Goal: Task Accomplishment & Management: Complete application form

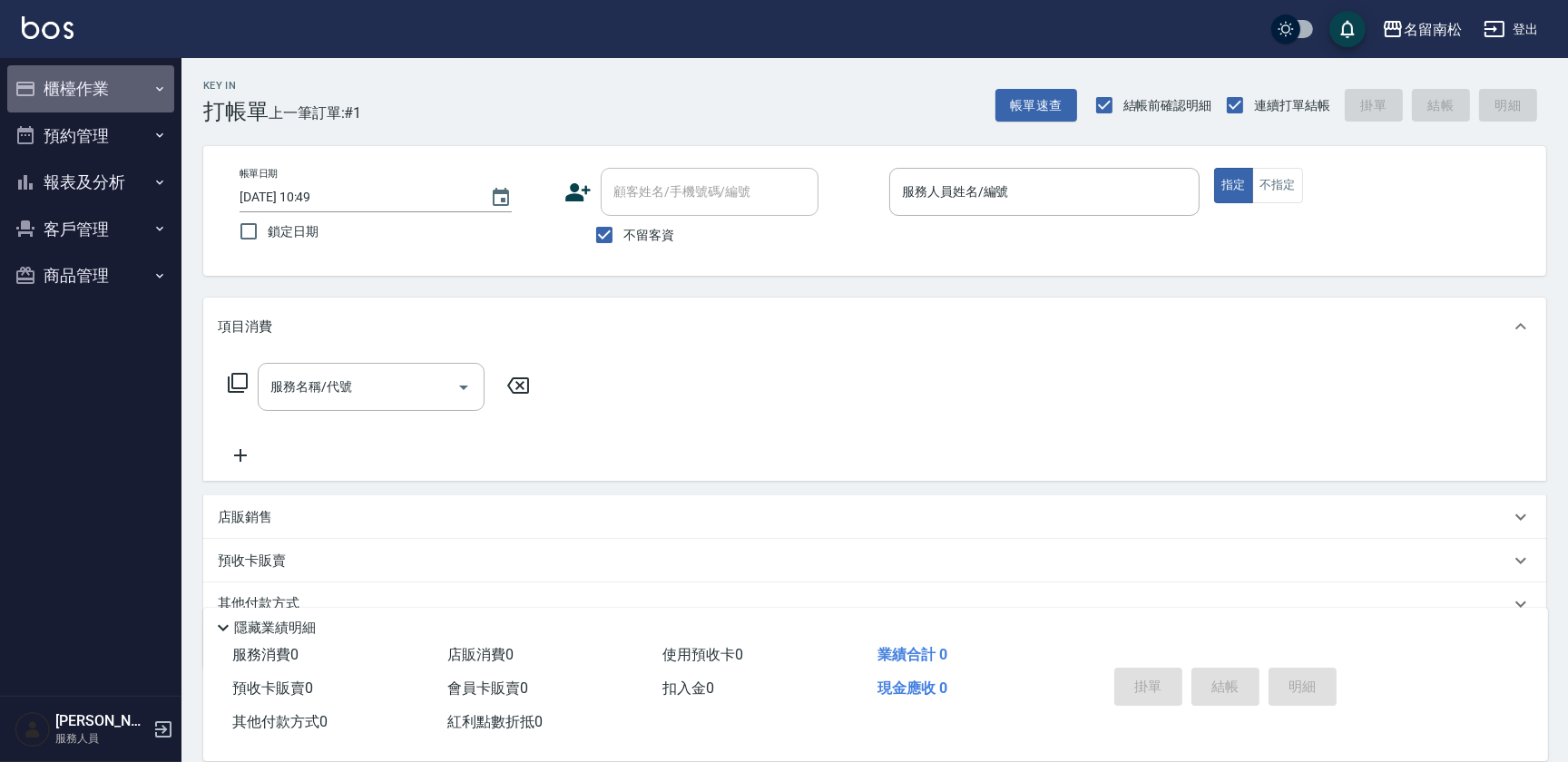
click at [153, 76] on button "櫃檯作業" at bounding box center [90, 89] width 167 height 47
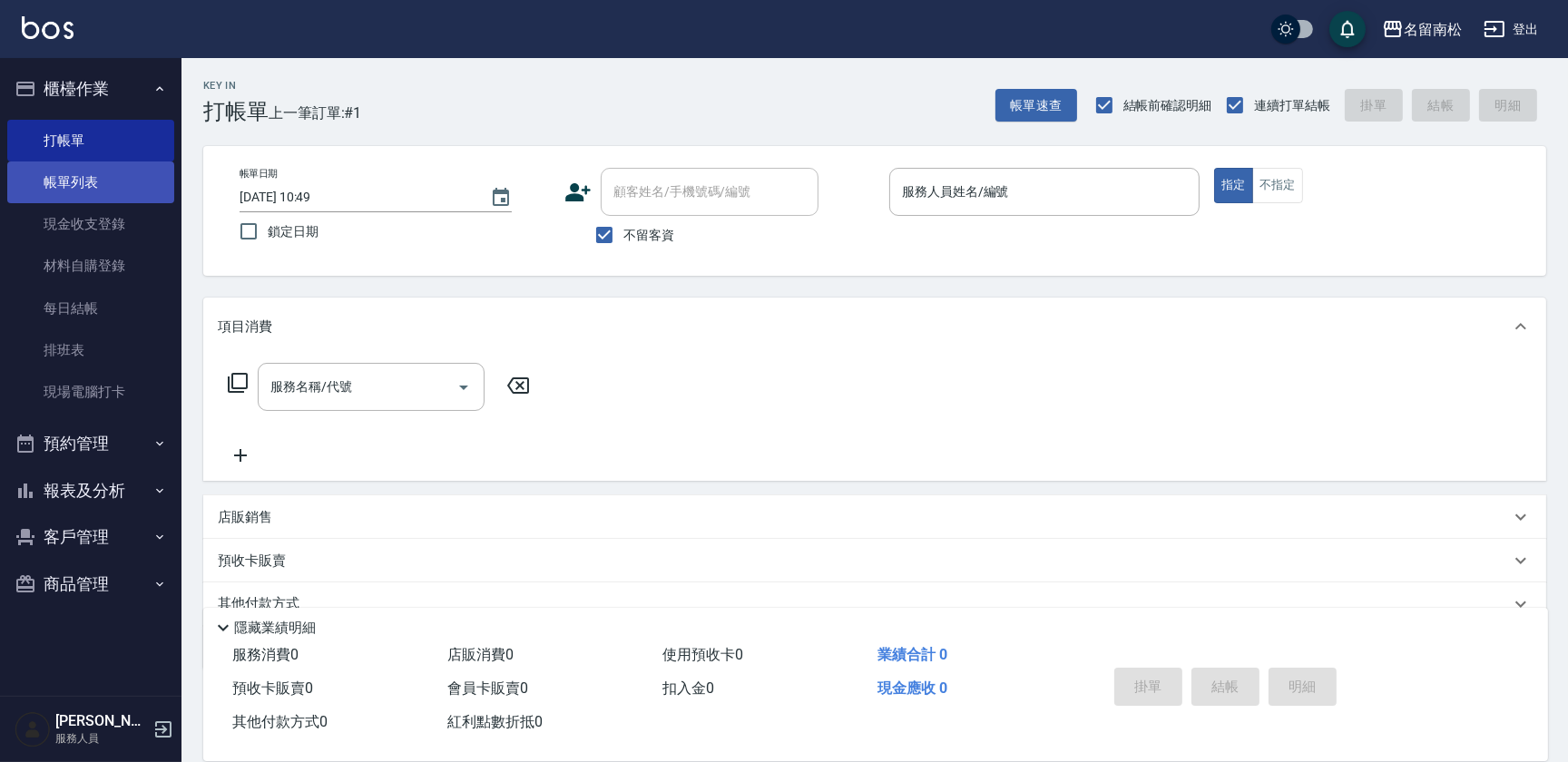
click at [108, 168] on link "帳單列表" at bounding box center [90, 182] width 167 height 41
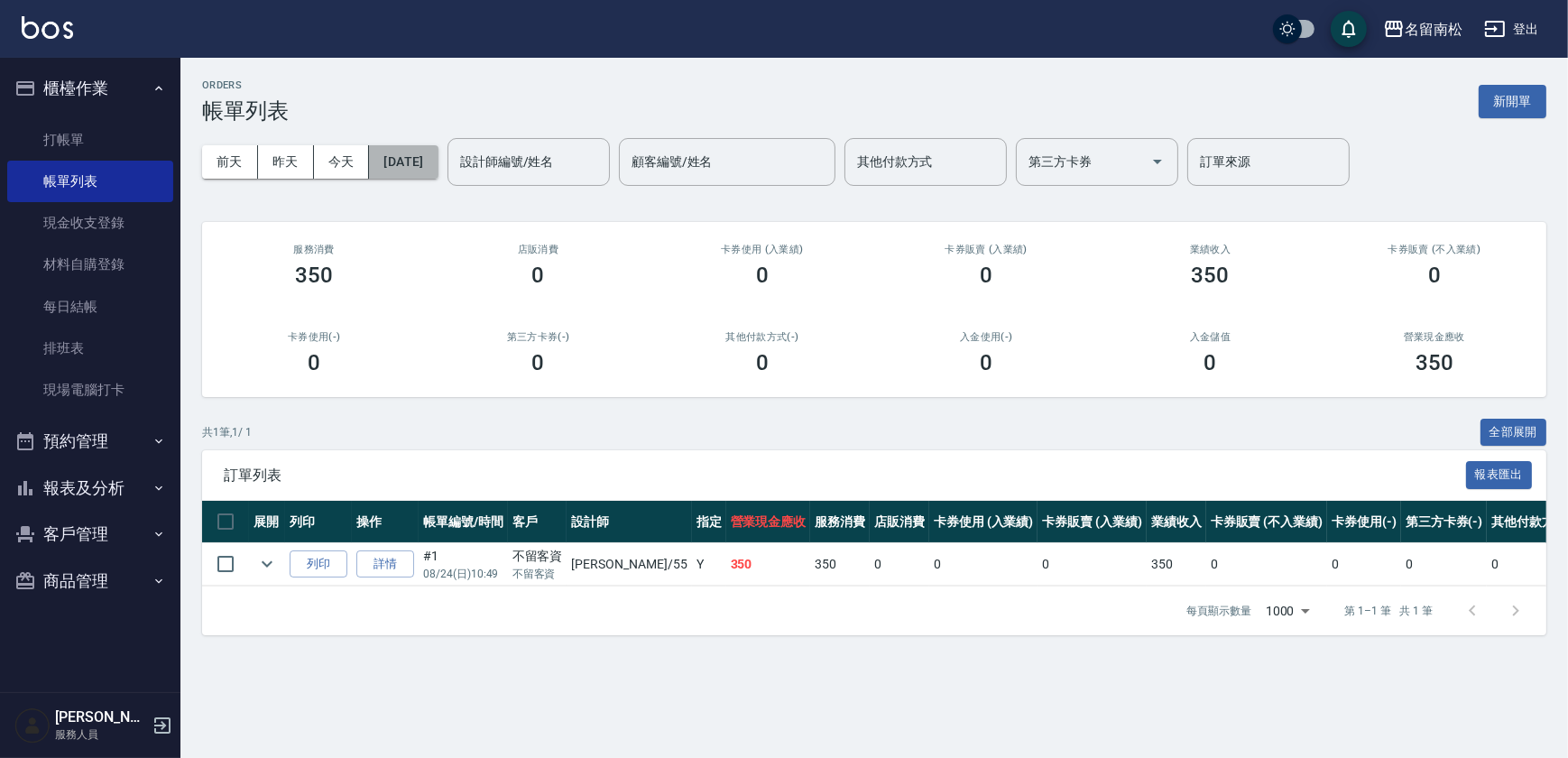
click at [424, 159] on button "[DATE]" at bounding box center [403, 162] width 68 height 34
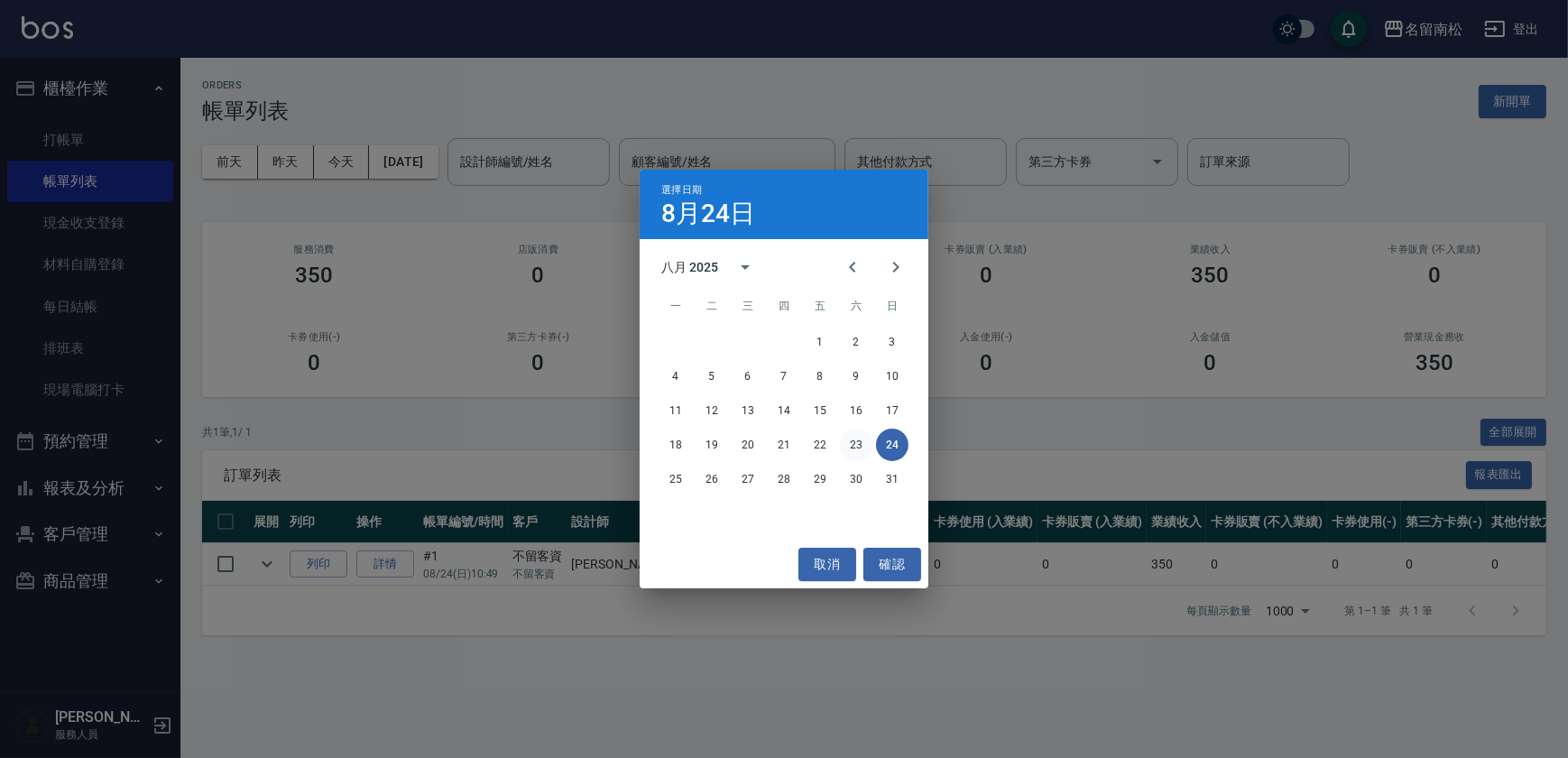
click at [864, 453] on button "23" at bounding box center [856, 444] width 33 height 33
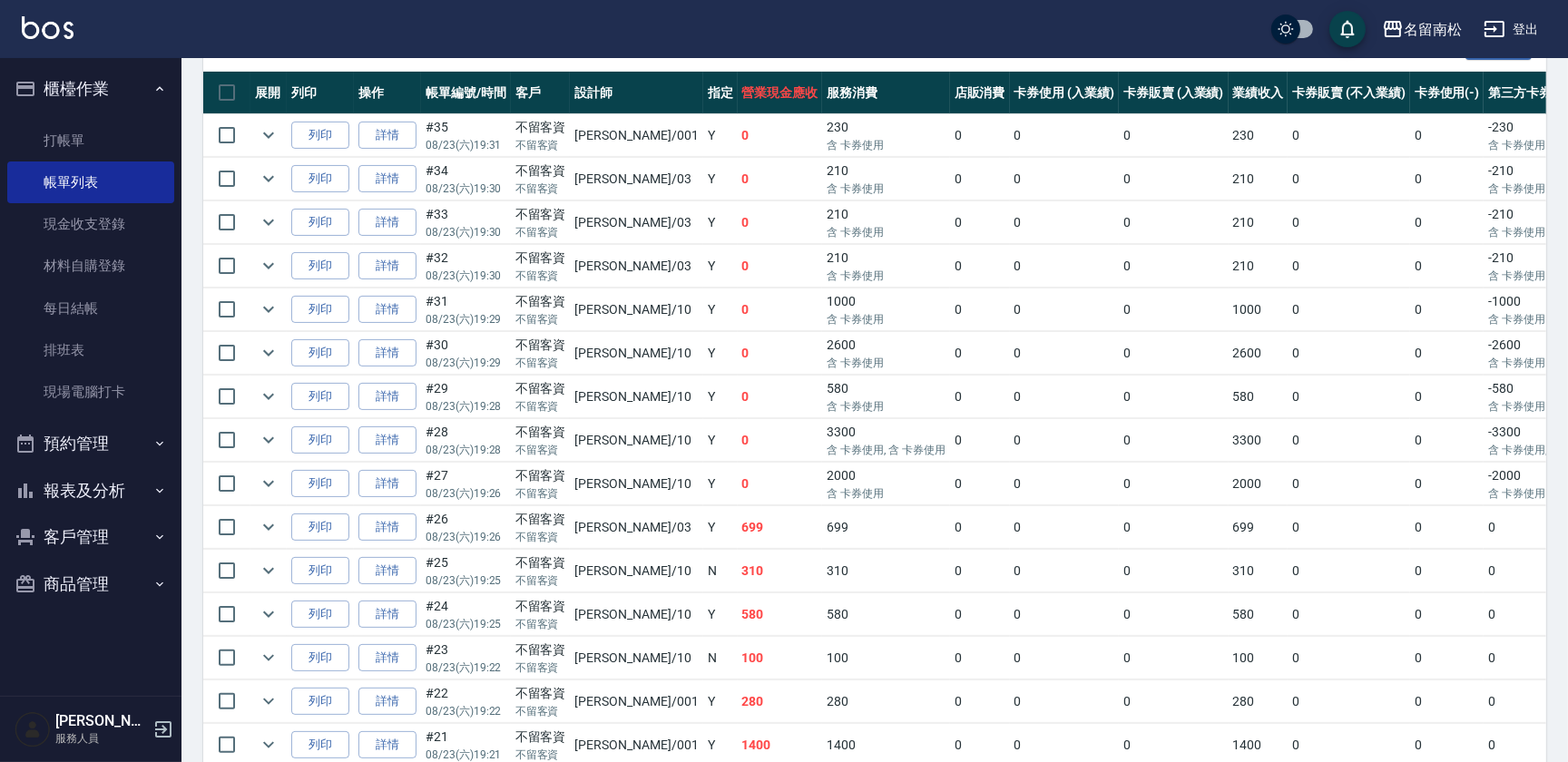
scroll to position [508, 0]
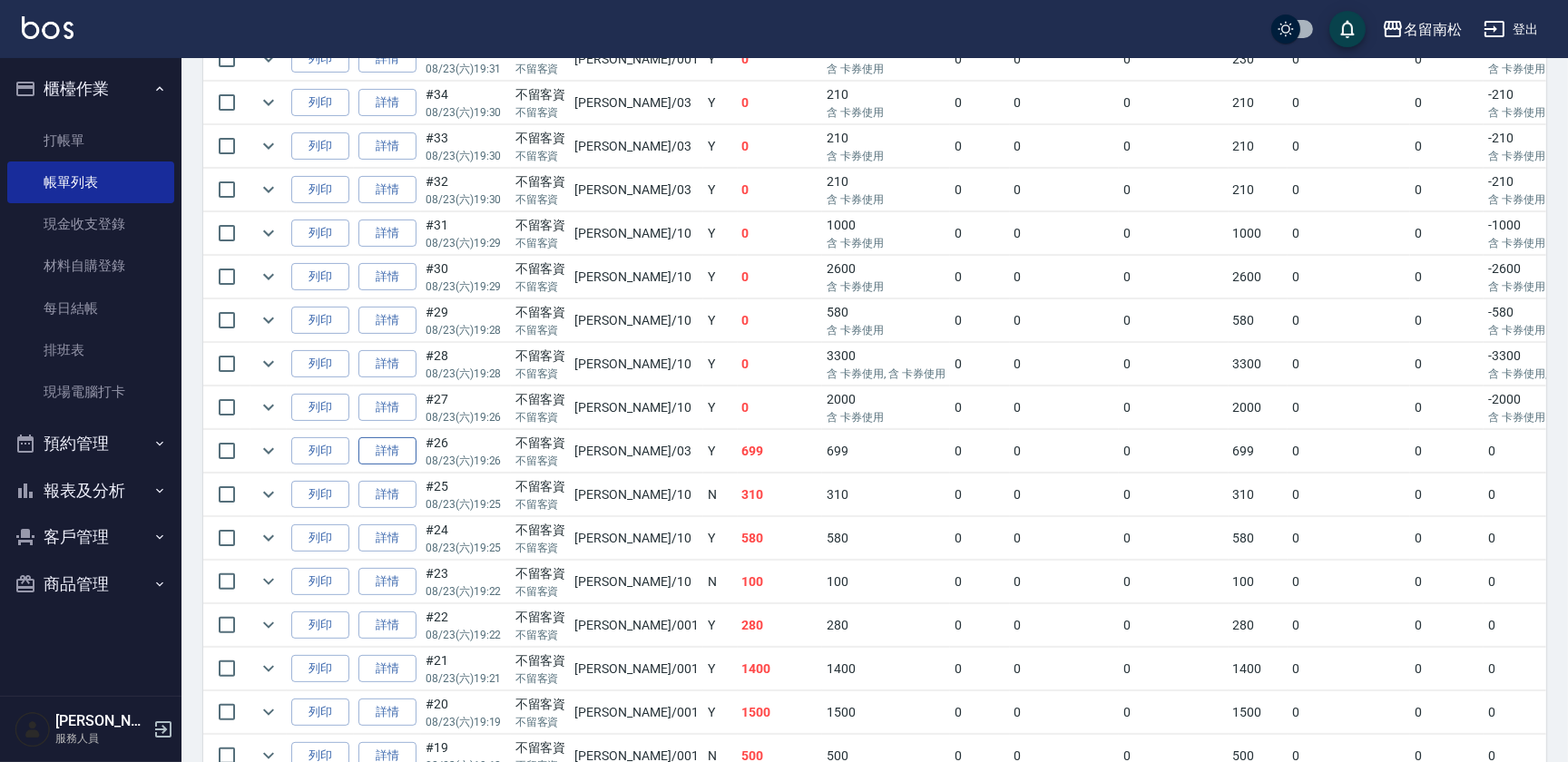
click at [405, 446] on link "詳情" at bounding box center [387, 451] width 58 height 28
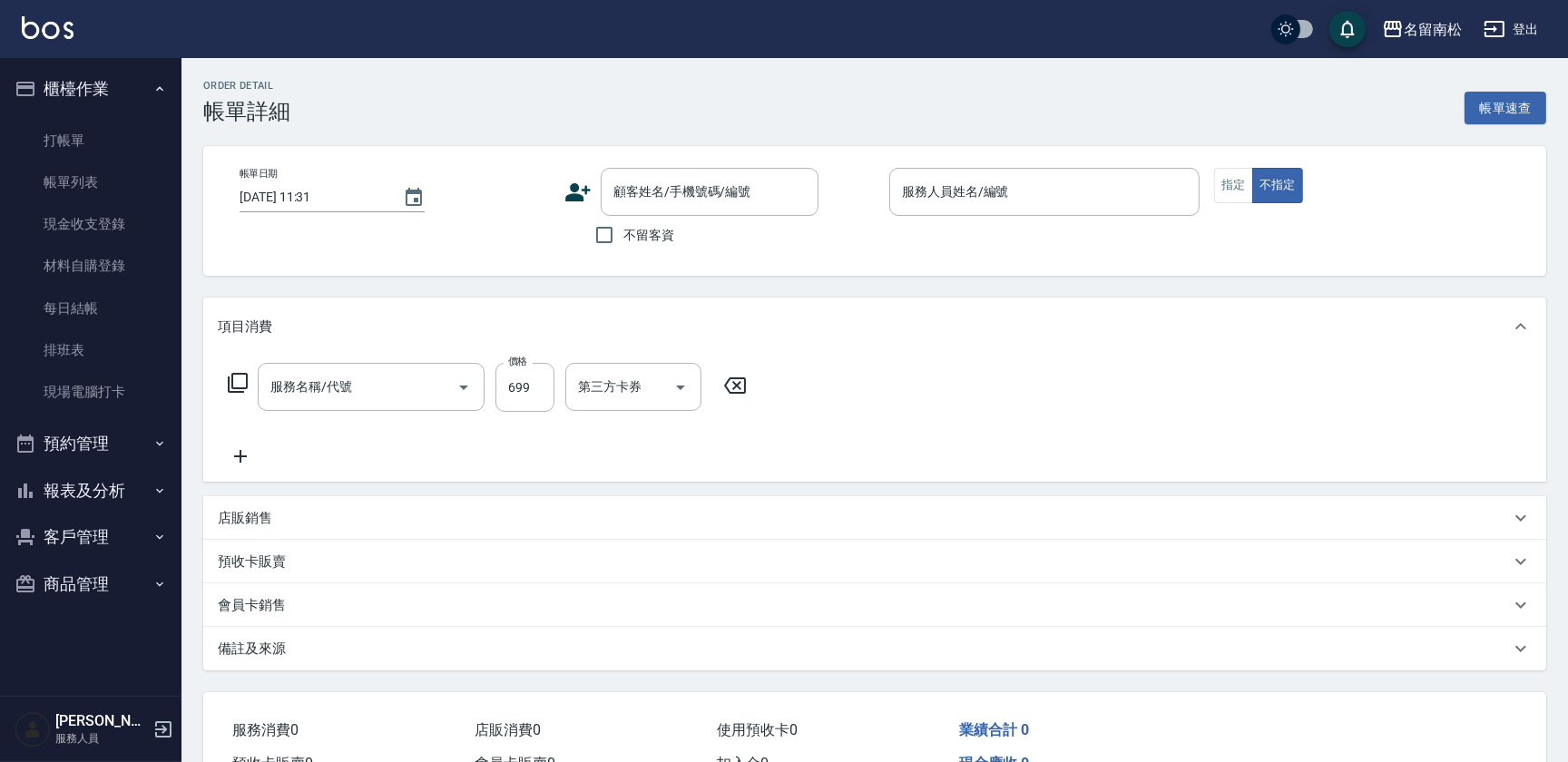
type input "[DATE] 19:26"
checkbox input "true"
type input "[PERSON_NAME]-03"
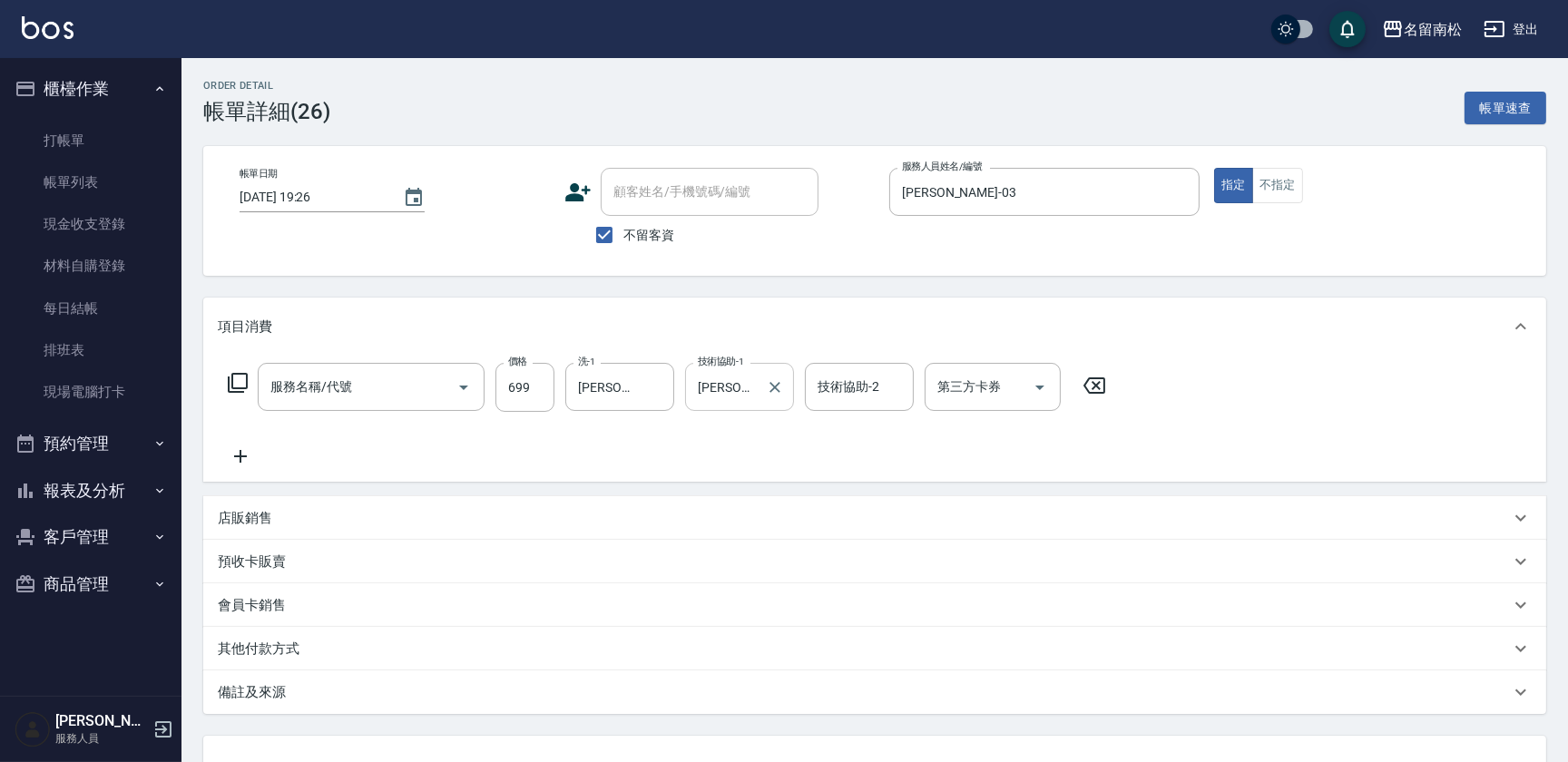
type input "滾珠洗髪699(214)"
click at [1175, 189] on icon "Clear" at bounding box center [1180, 192] width 18 height 18
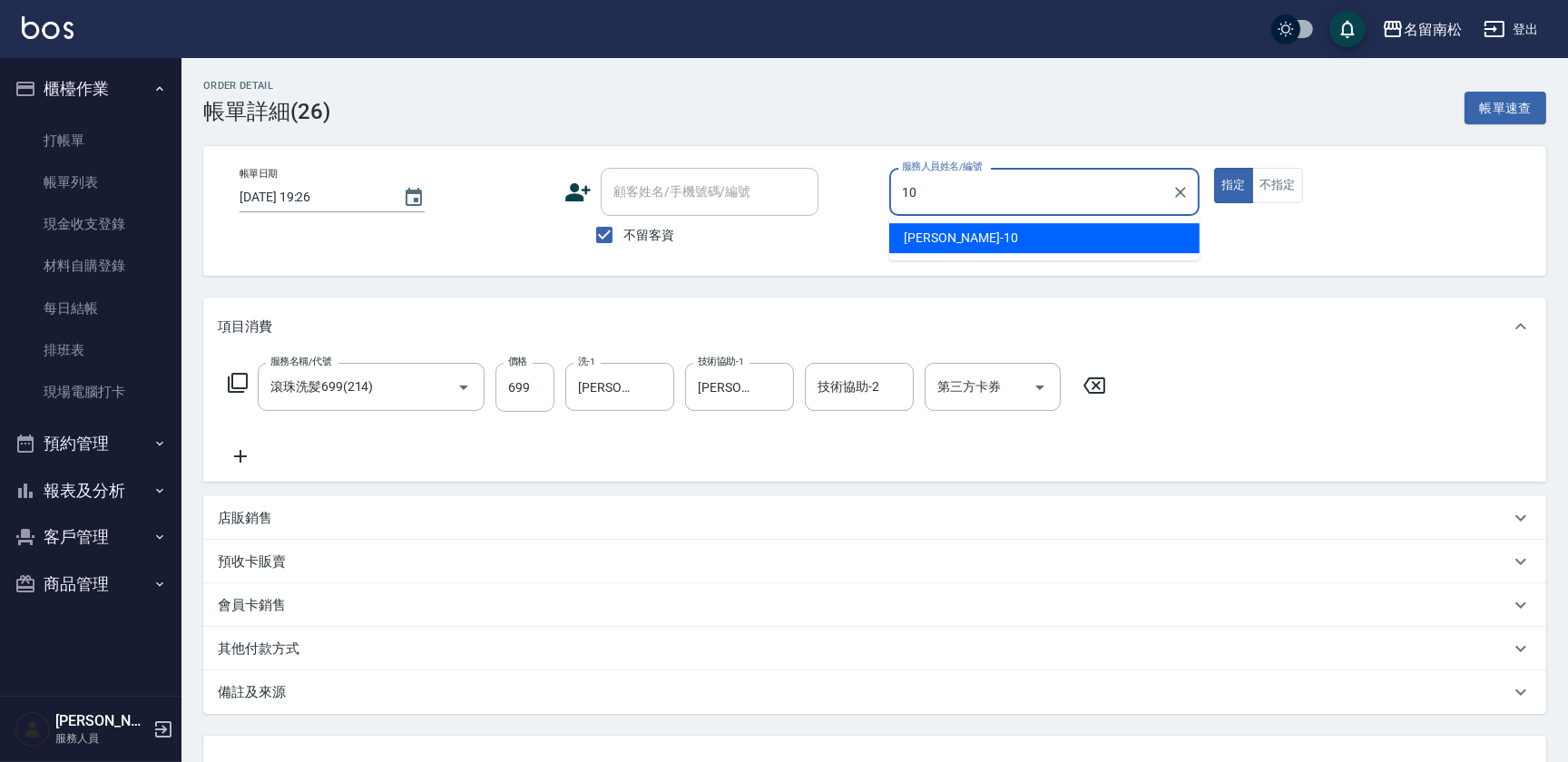
type input "[PERSON_NAME]-10"
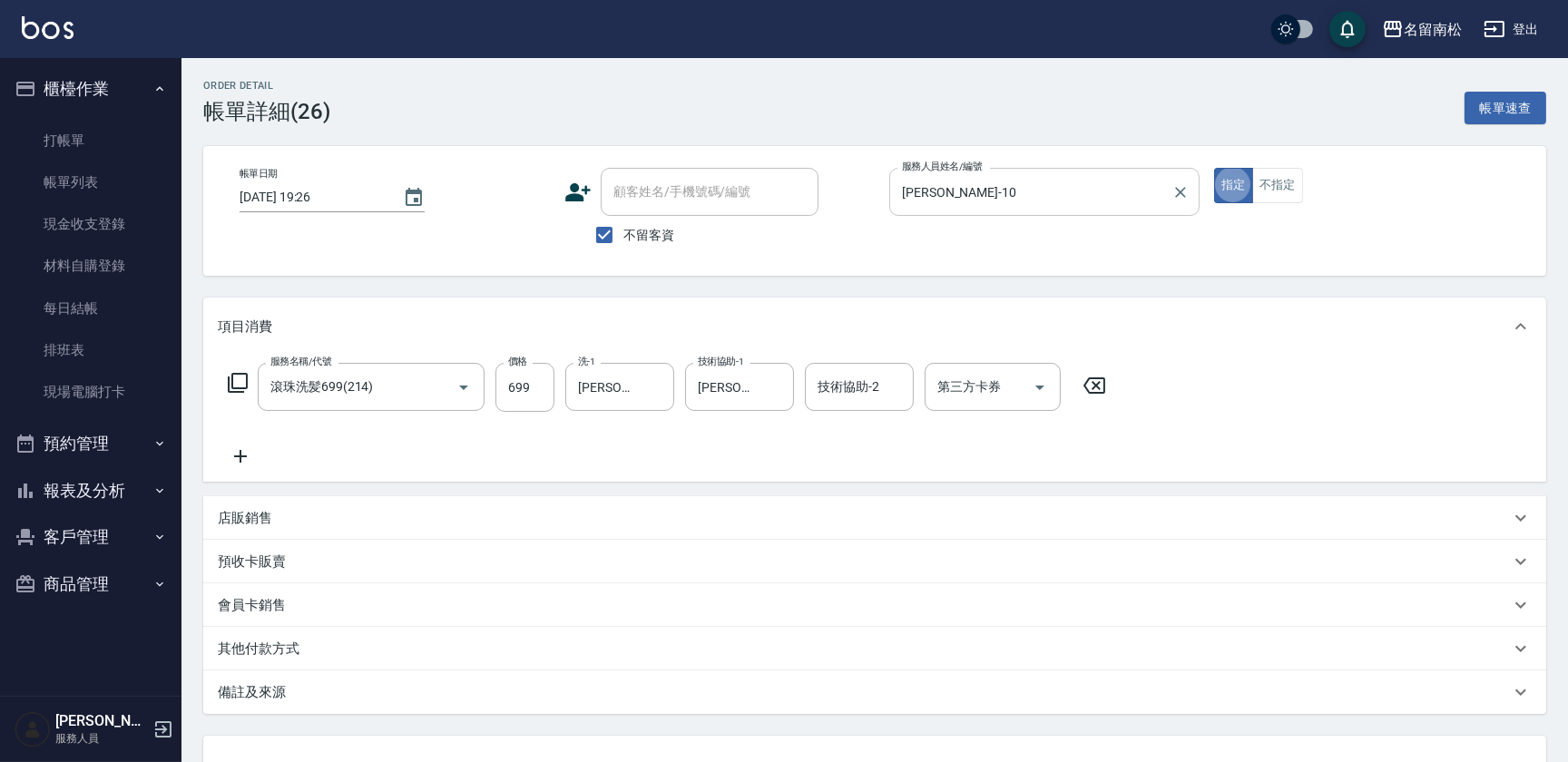
type button "true"
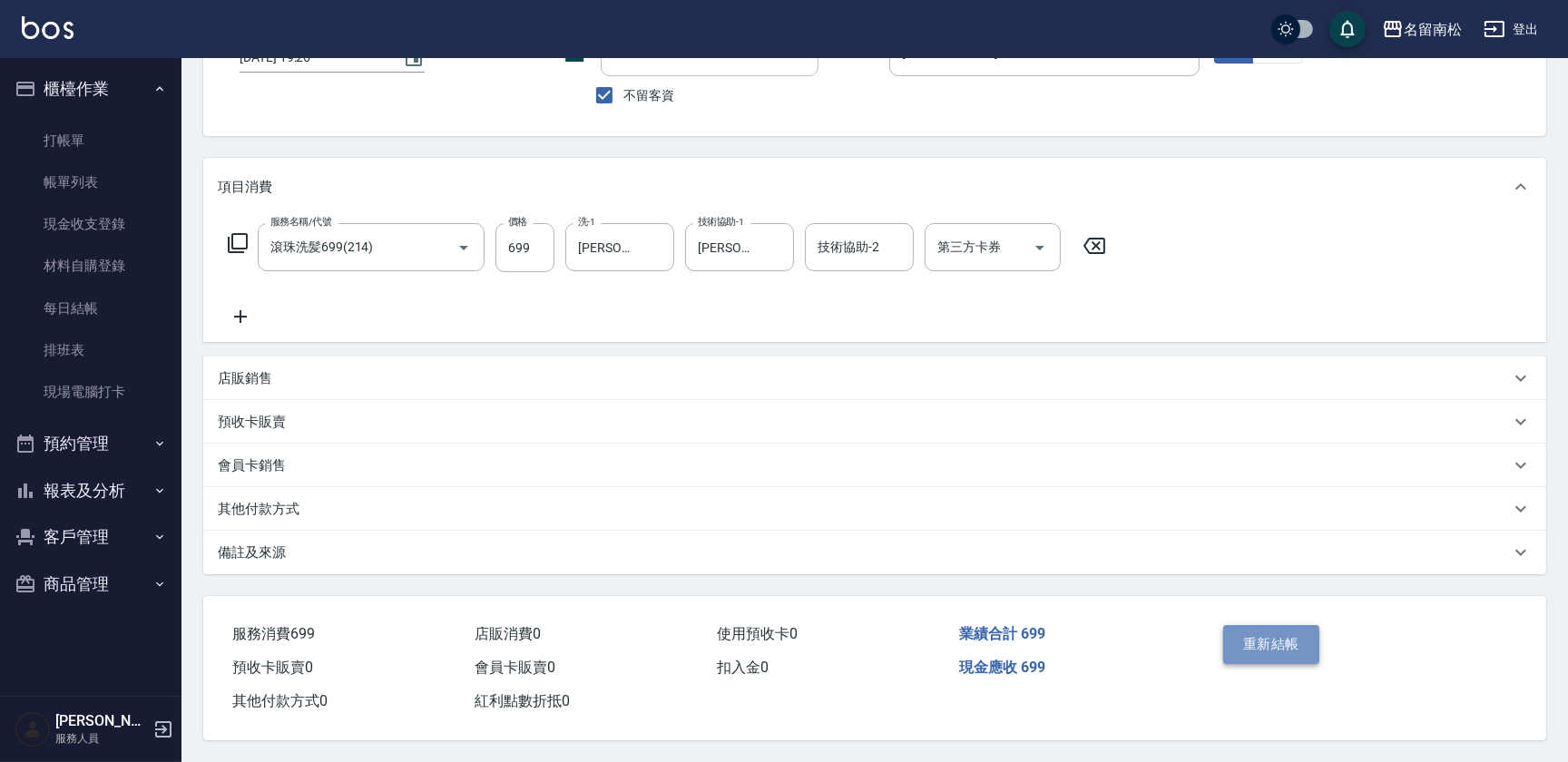
click at [1249, 640] on button "重新結帳" at bounding box center [1271, 644] width 96 height 38
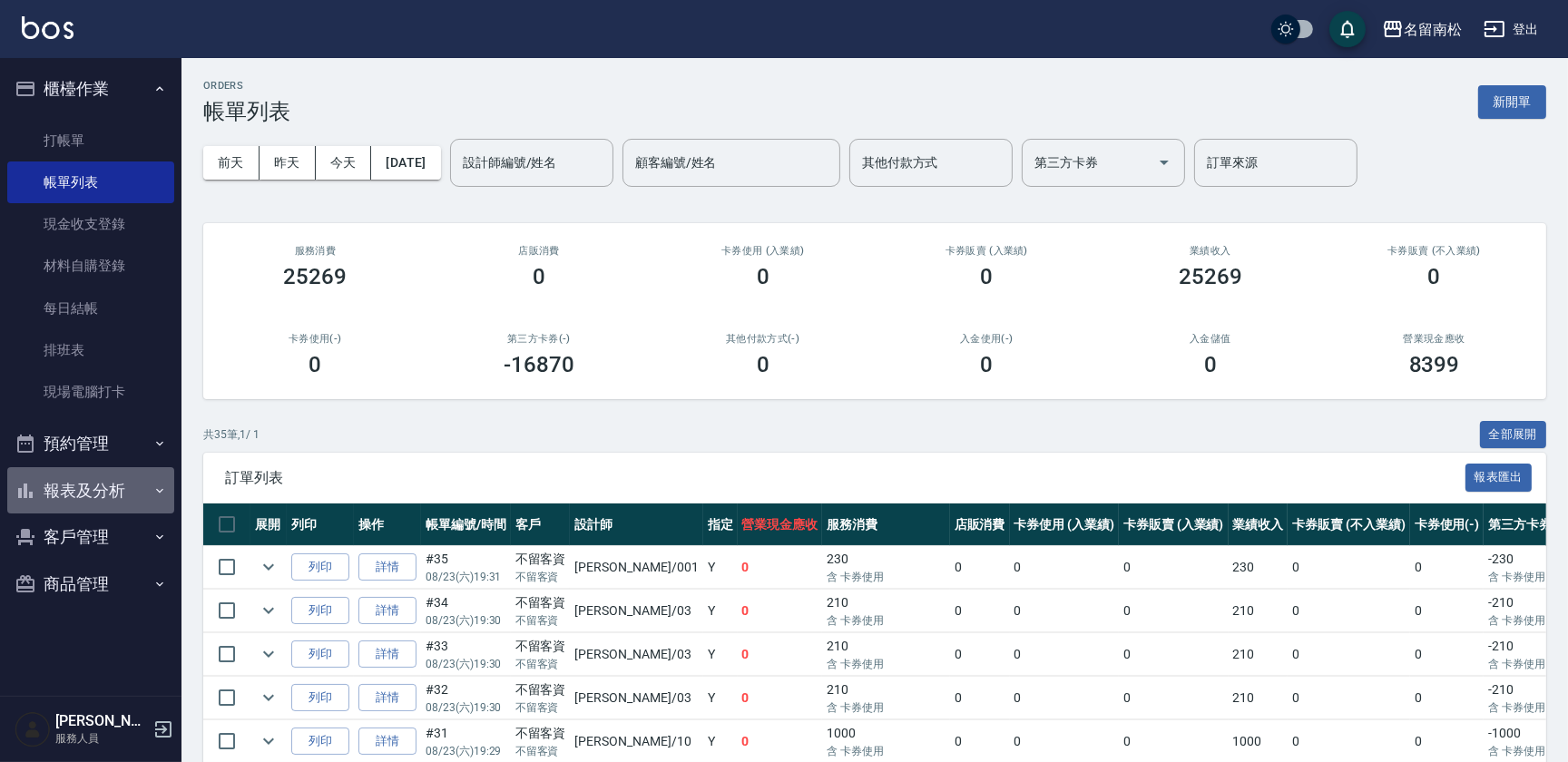
click at [153, 483] on icon "button" at bounding box center [159, 490] width 14 height 14
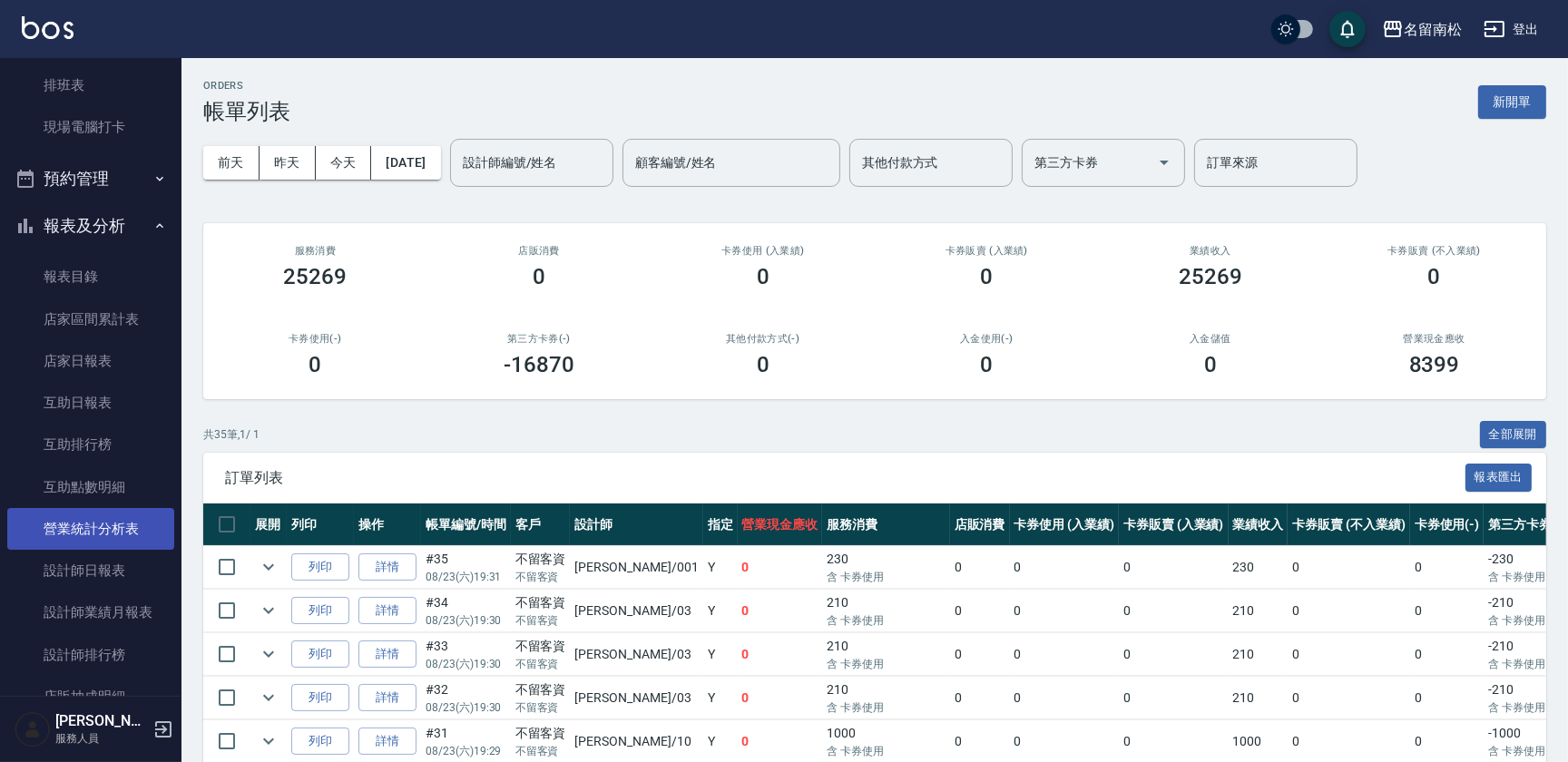
scroll to position [291, 0]
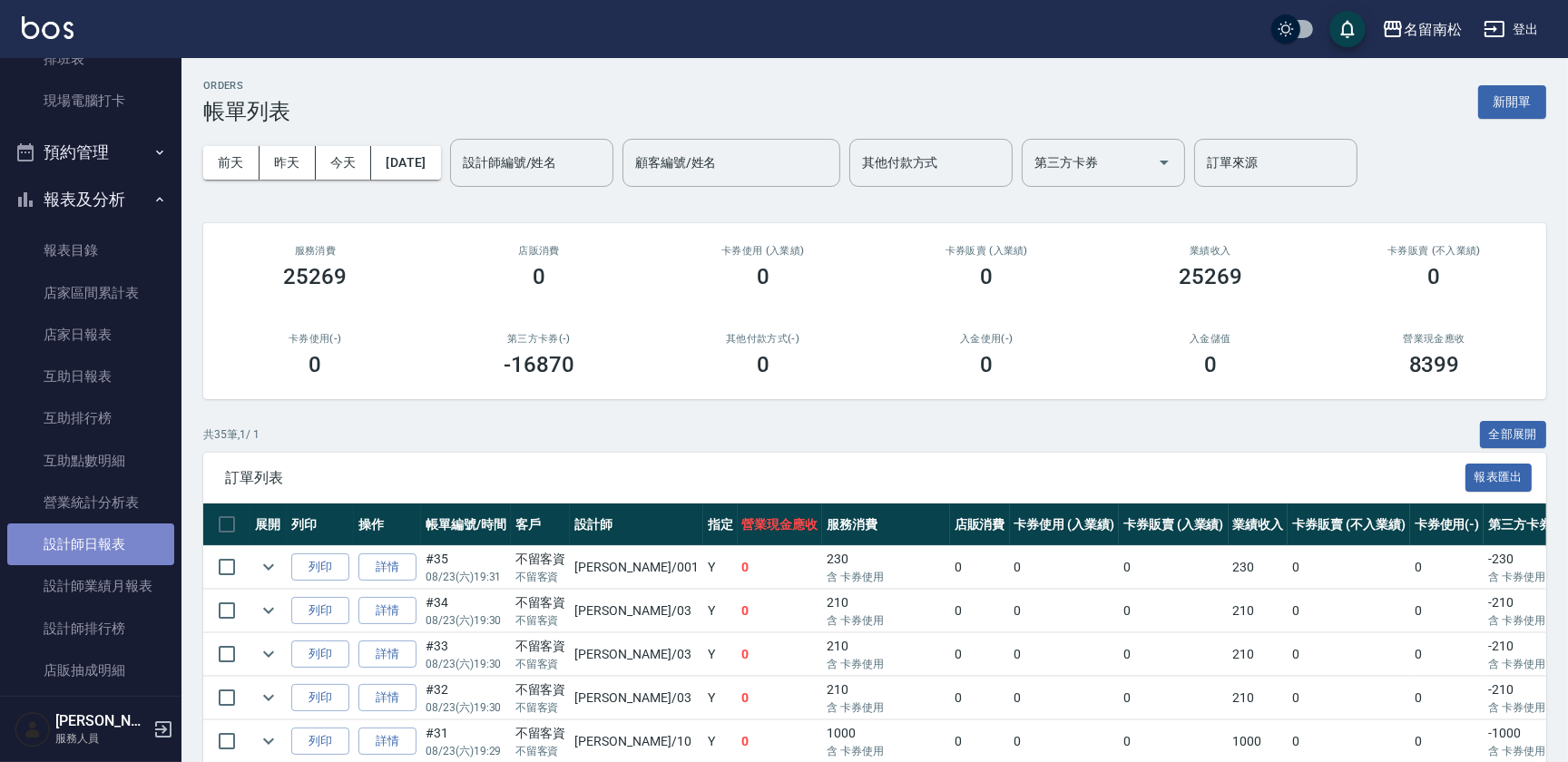
click at [120, 544] on link "設計師日報表" at bounding box center [90, 544] width 167 height 41
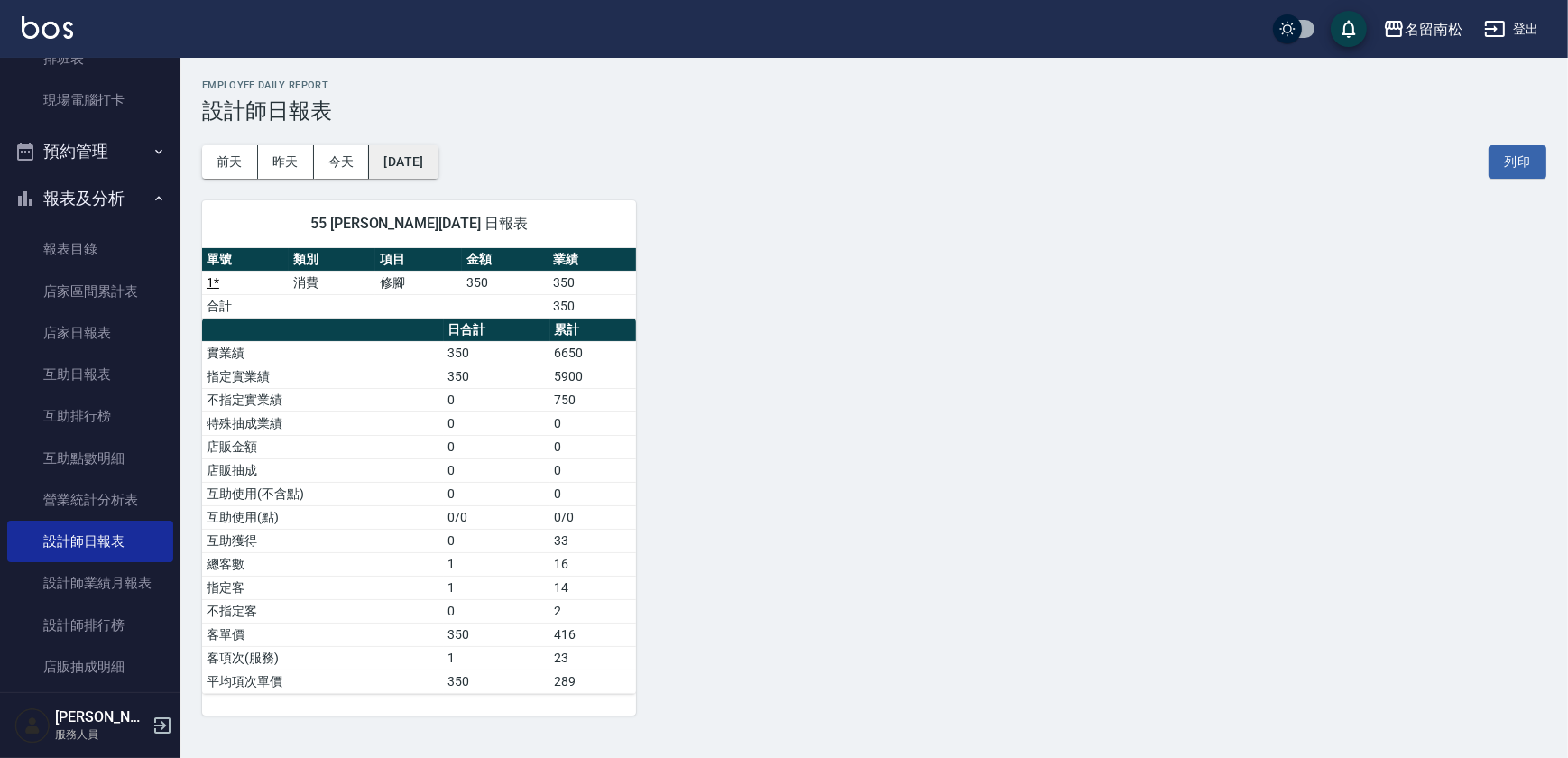
click at [414, 156] on button "[DATE]" at bounding box center [403, 162] width 68 height 34
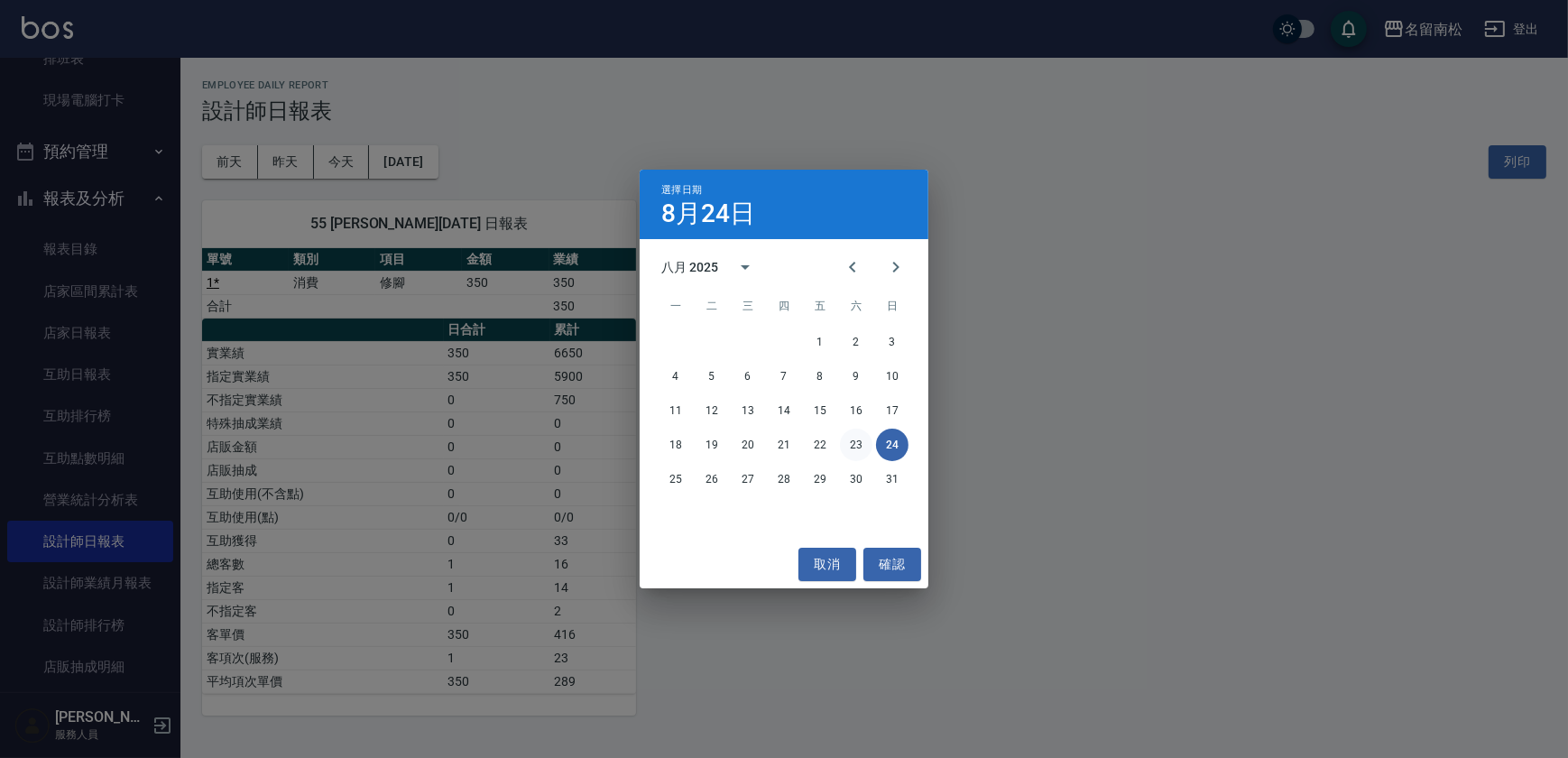
click at [857, 451] on button "23" at bounding box center [856, 444] width 33 height 33
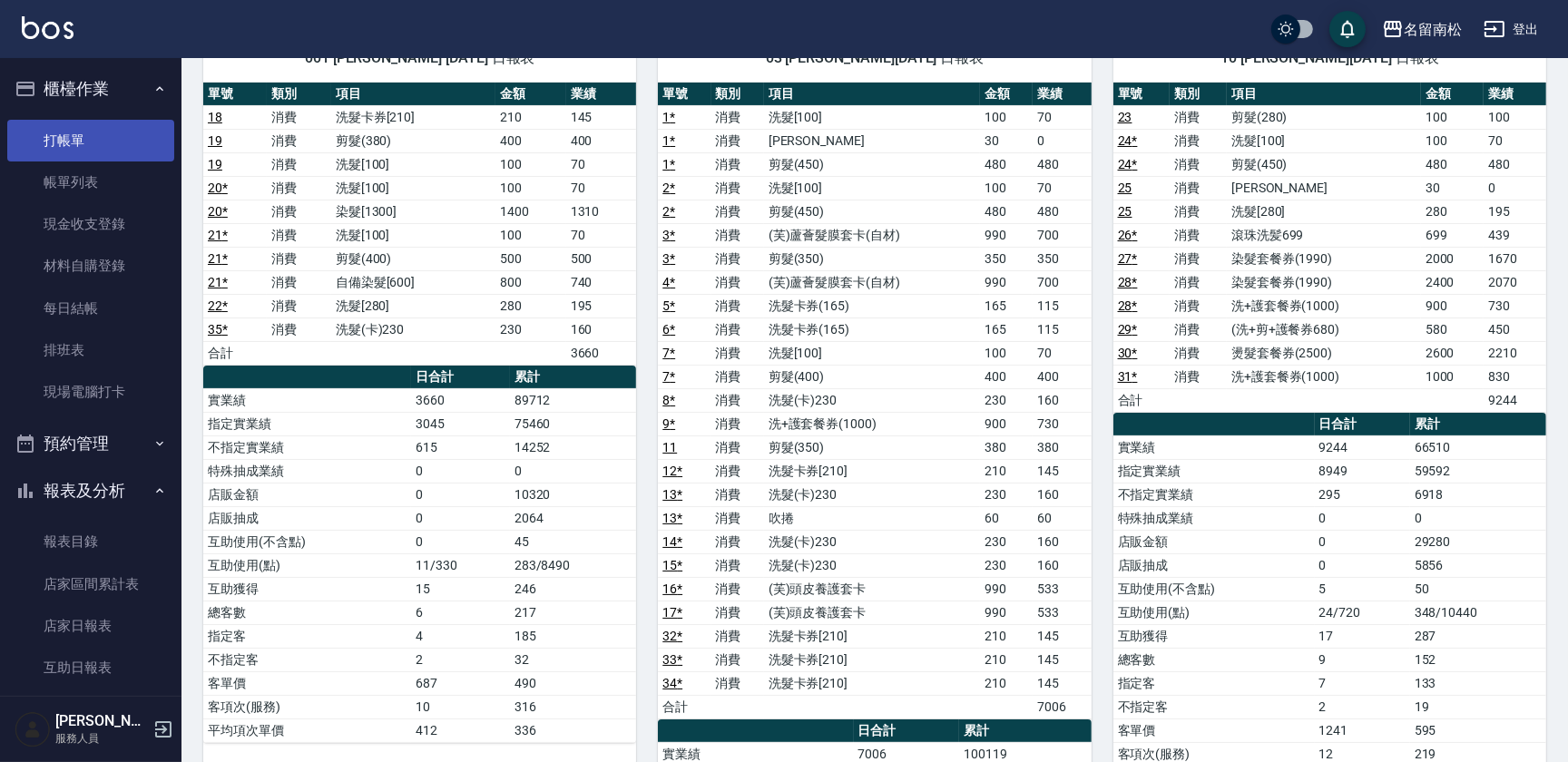
click at [118, 133] on link "打帳單" at bounding box center [90, 140] width 167 height 41
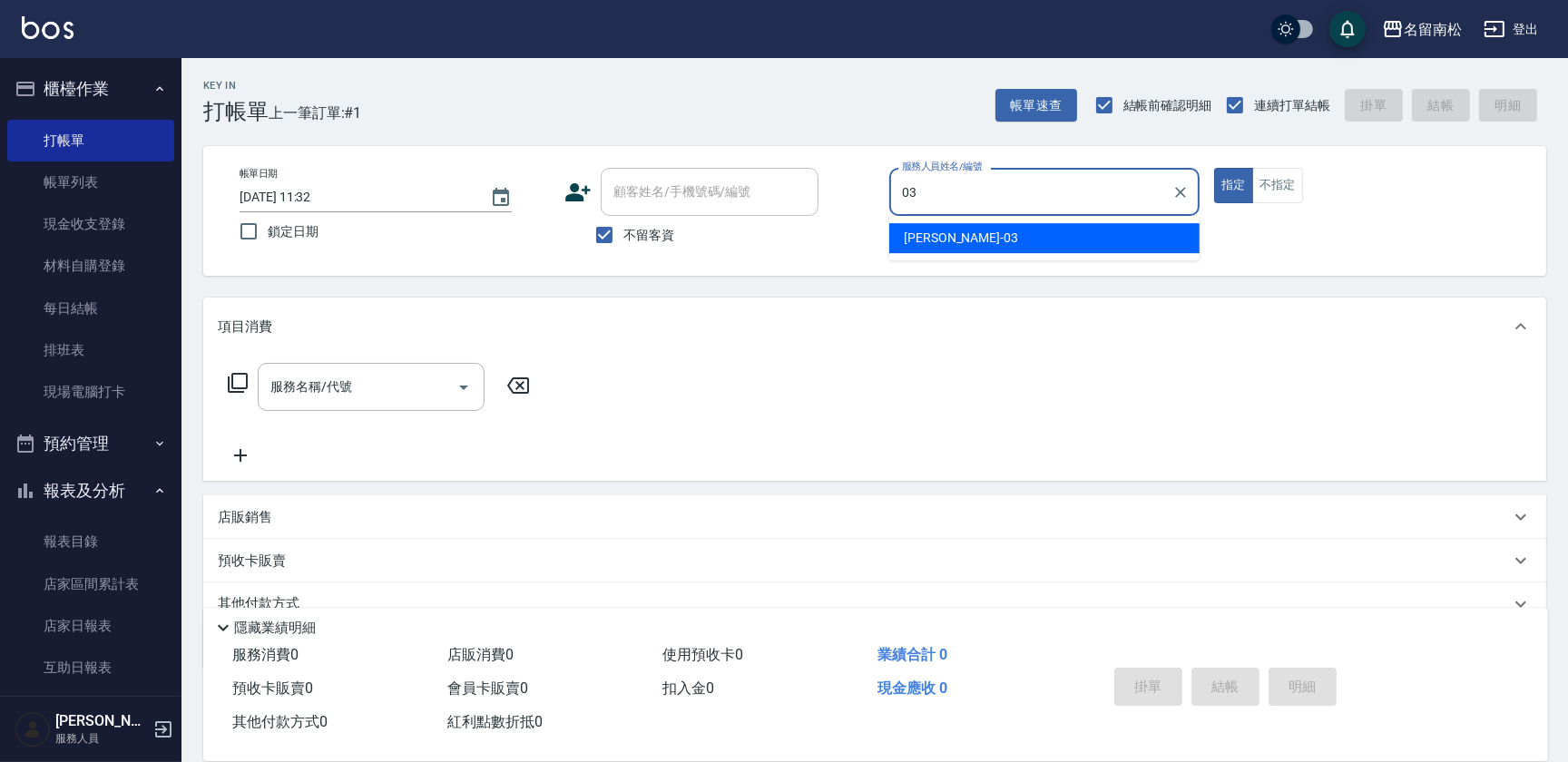
type input "[PERSON_NAME]-03"
type button "true"
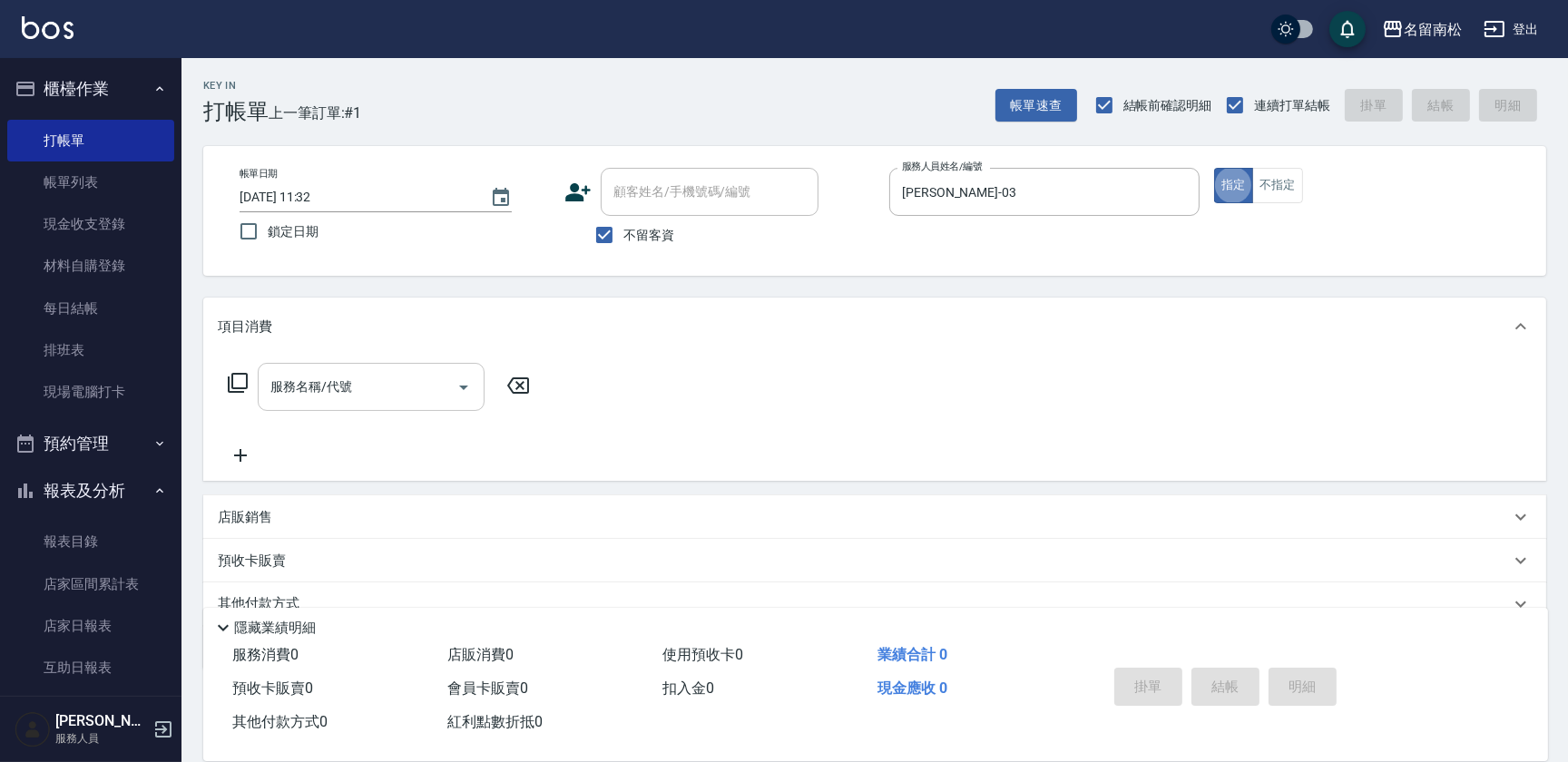
click at [410, 391] on input "服務名稱/代號" at bounding box center [357, 387] width 184 height 32
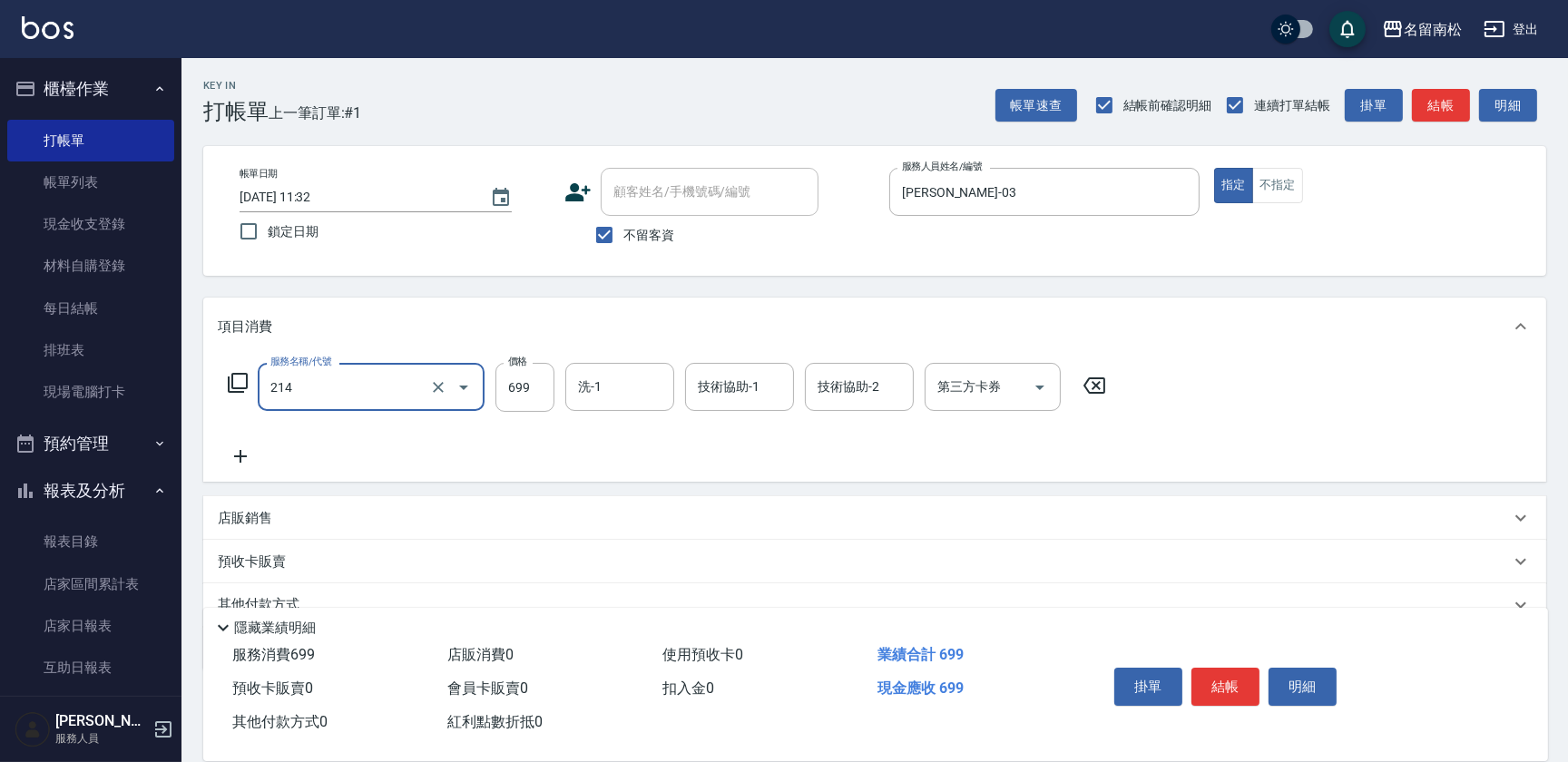
type input "滾珠洗髪699(214)"
type input "700"
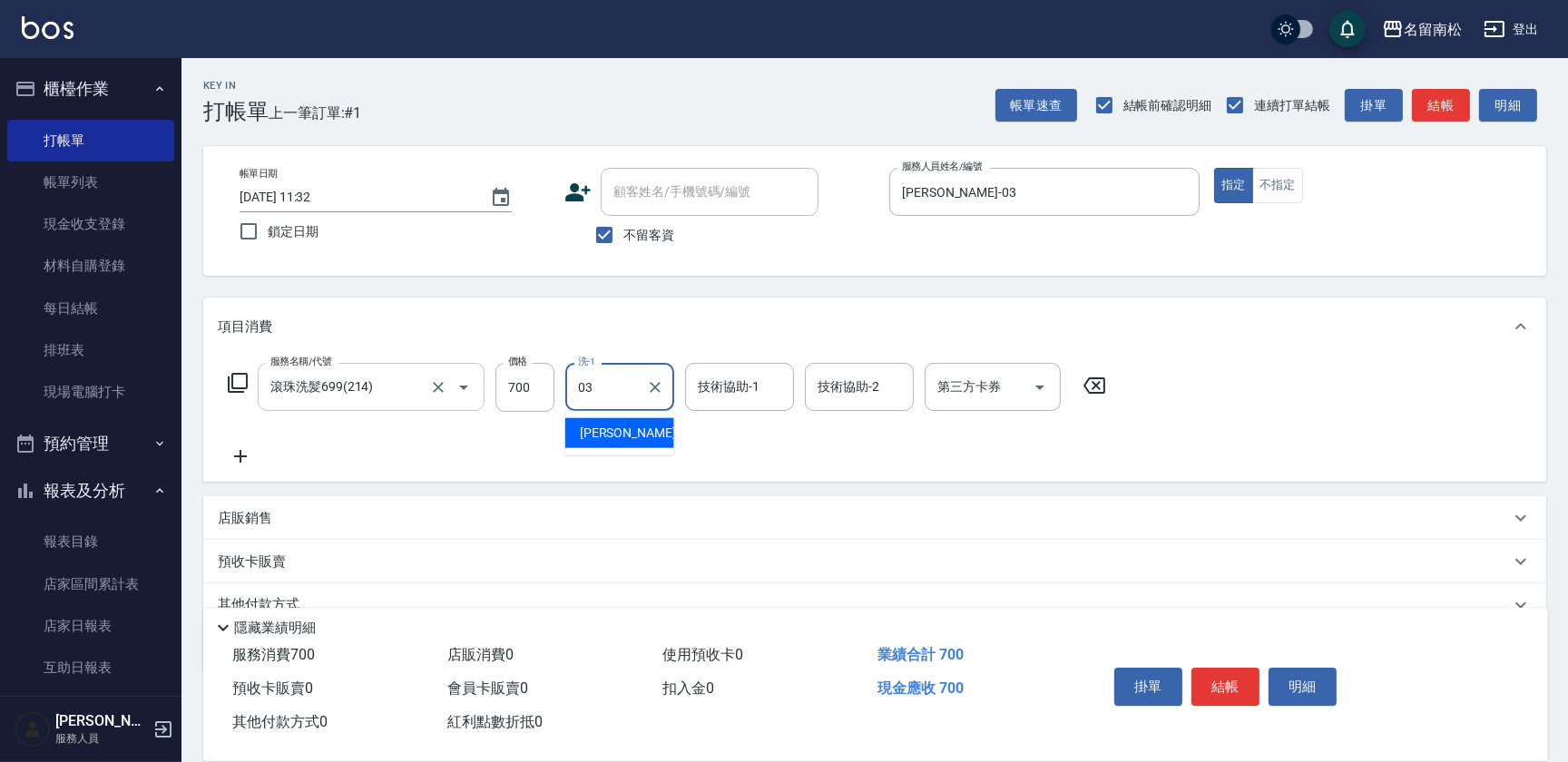
type input "[PERSON_NAME]-03"
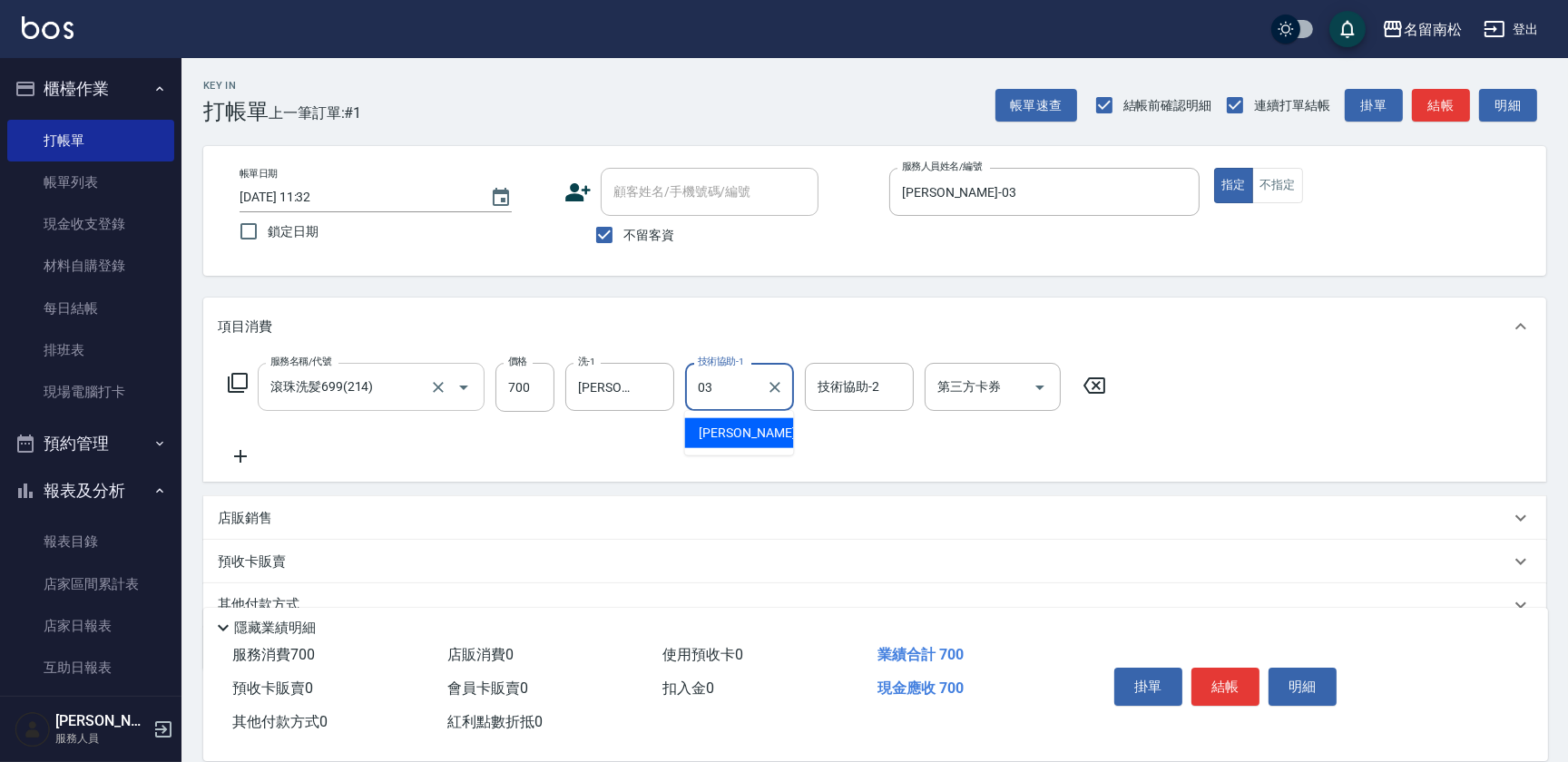
type input "[PERSON_NAME]-03"
click at [240, 453] on icon at bounding box center [239, 456] width 12 height 12
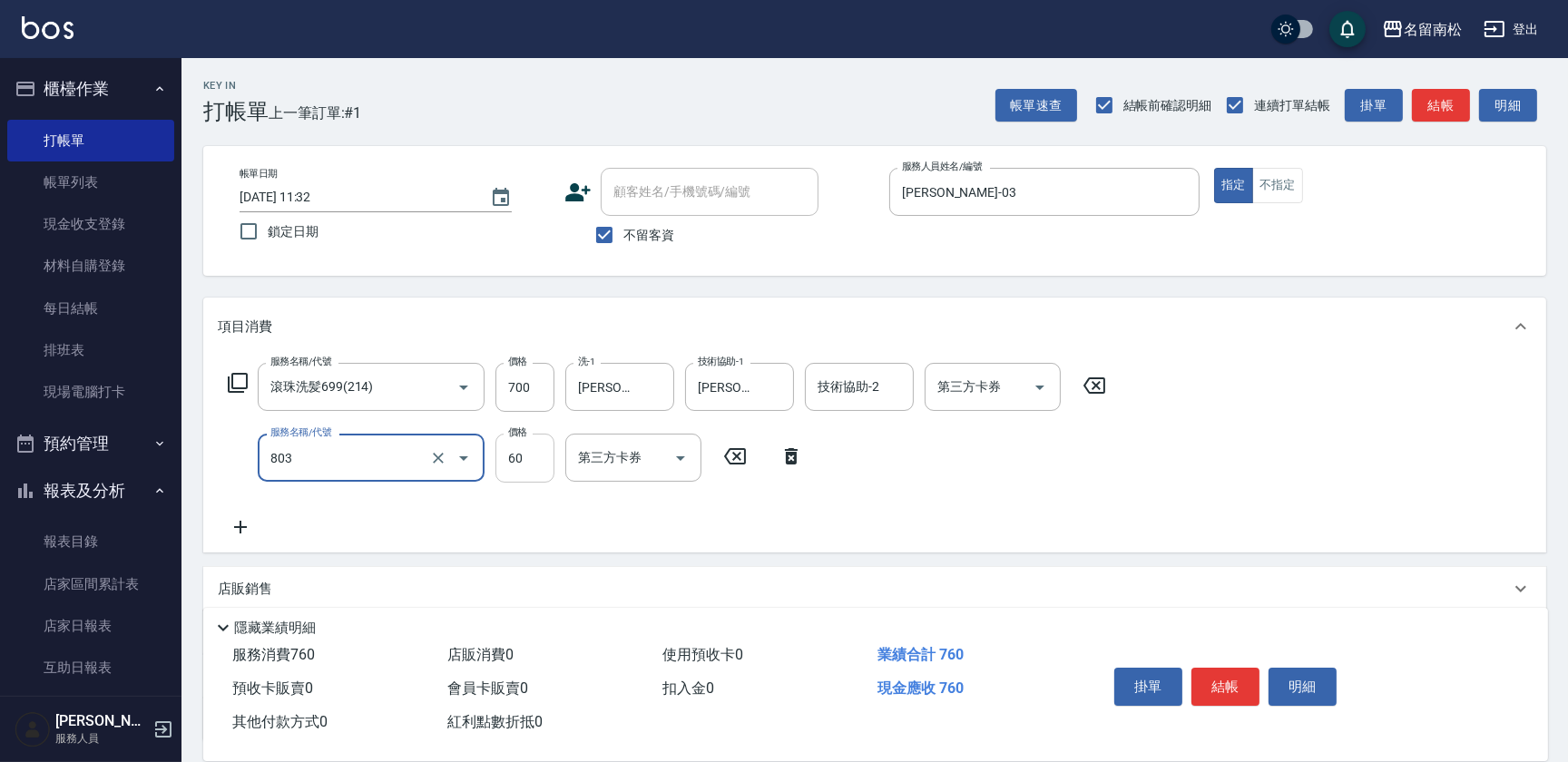
type input "吹捲(803)"
click at [541, 465] on input "60" at bounding box center [525, 458] width 59 height 49
type input "50"
click at [1207, 669] on button "結帳" at bounding box center [1226, 687] width 68 height 38
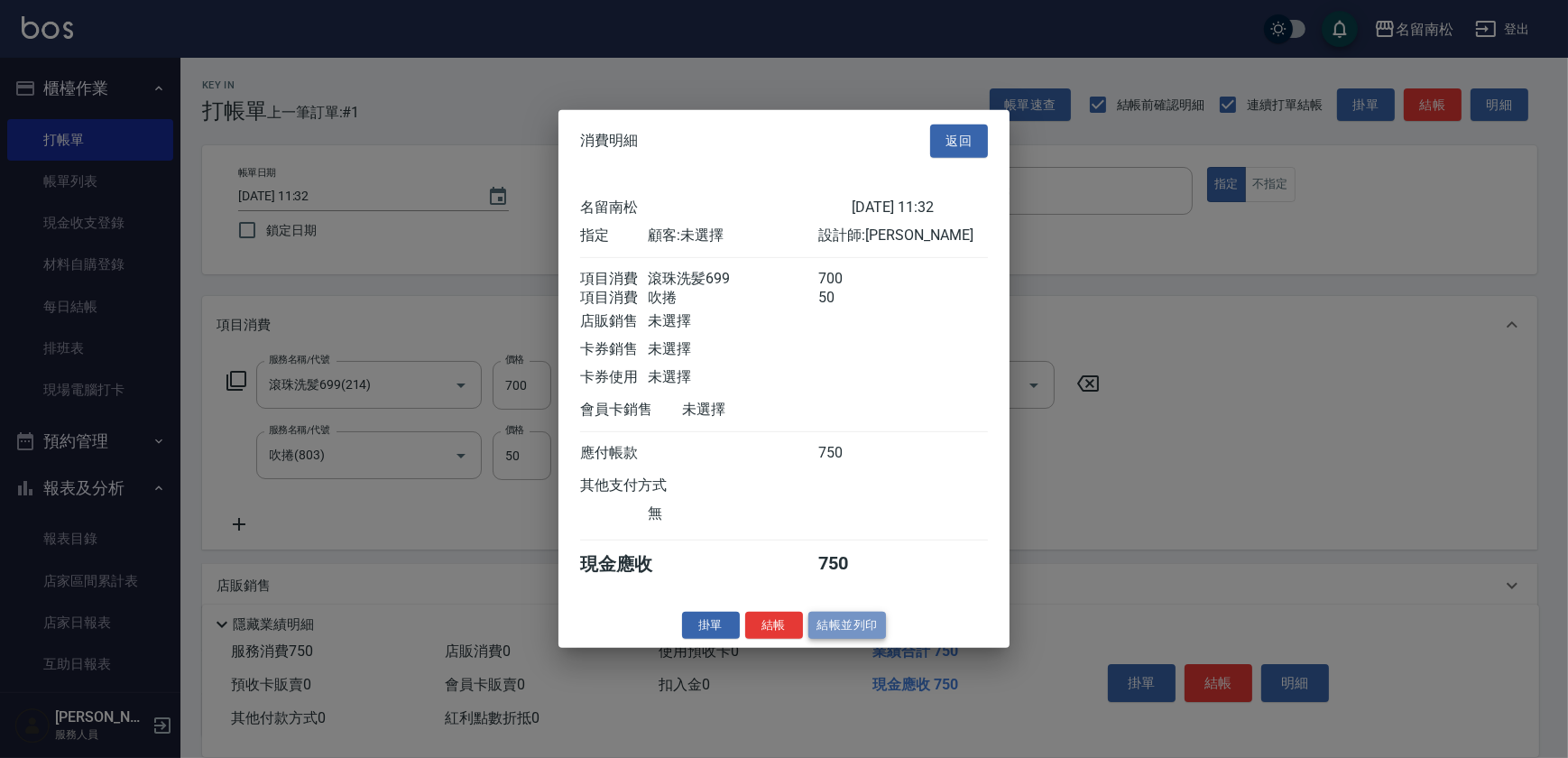
click at [865, 639] on button "結帳並列印" at bounding box center [848, 625] width 79 height 28
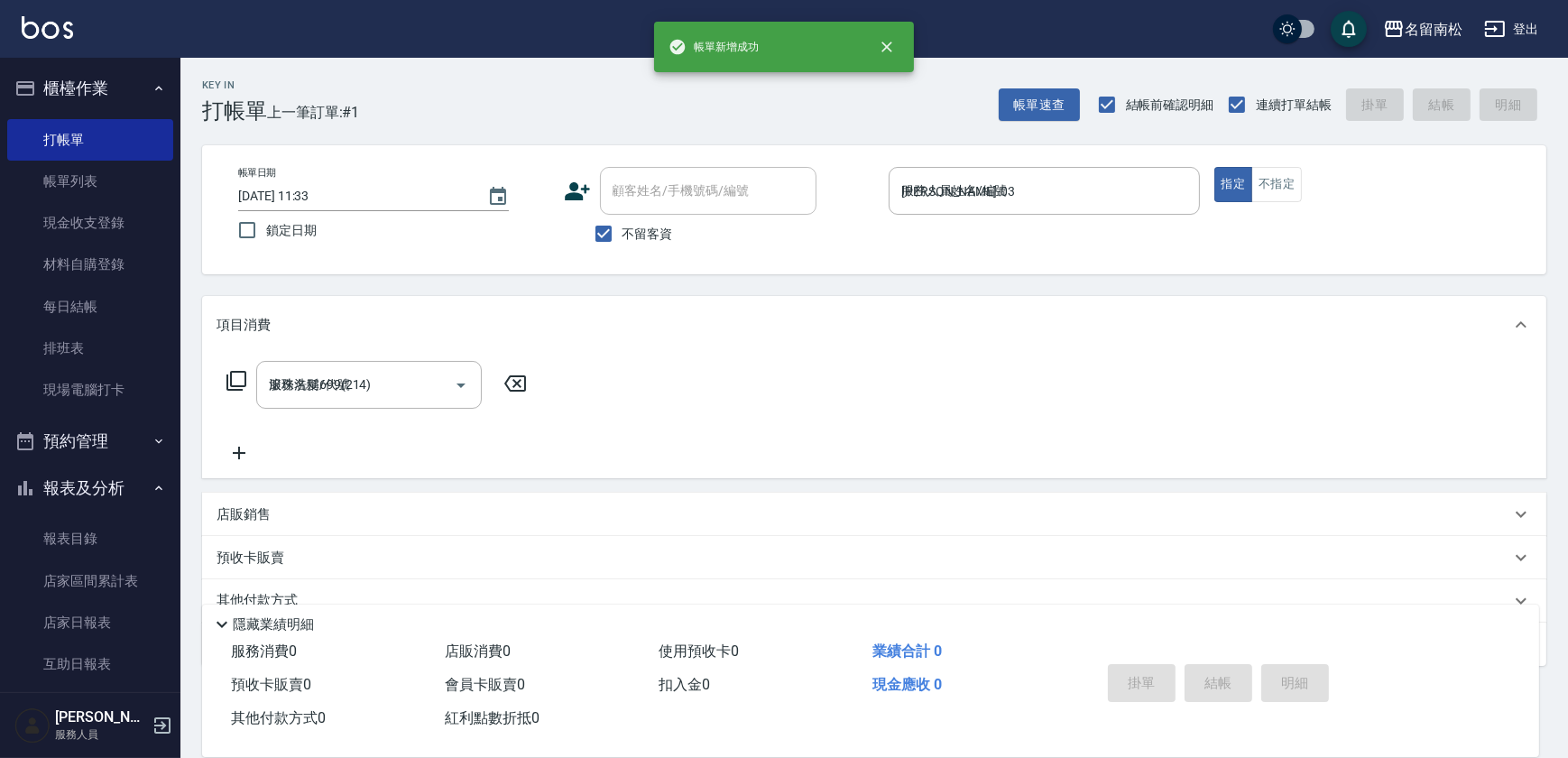
type input "[DATE] 11:33"
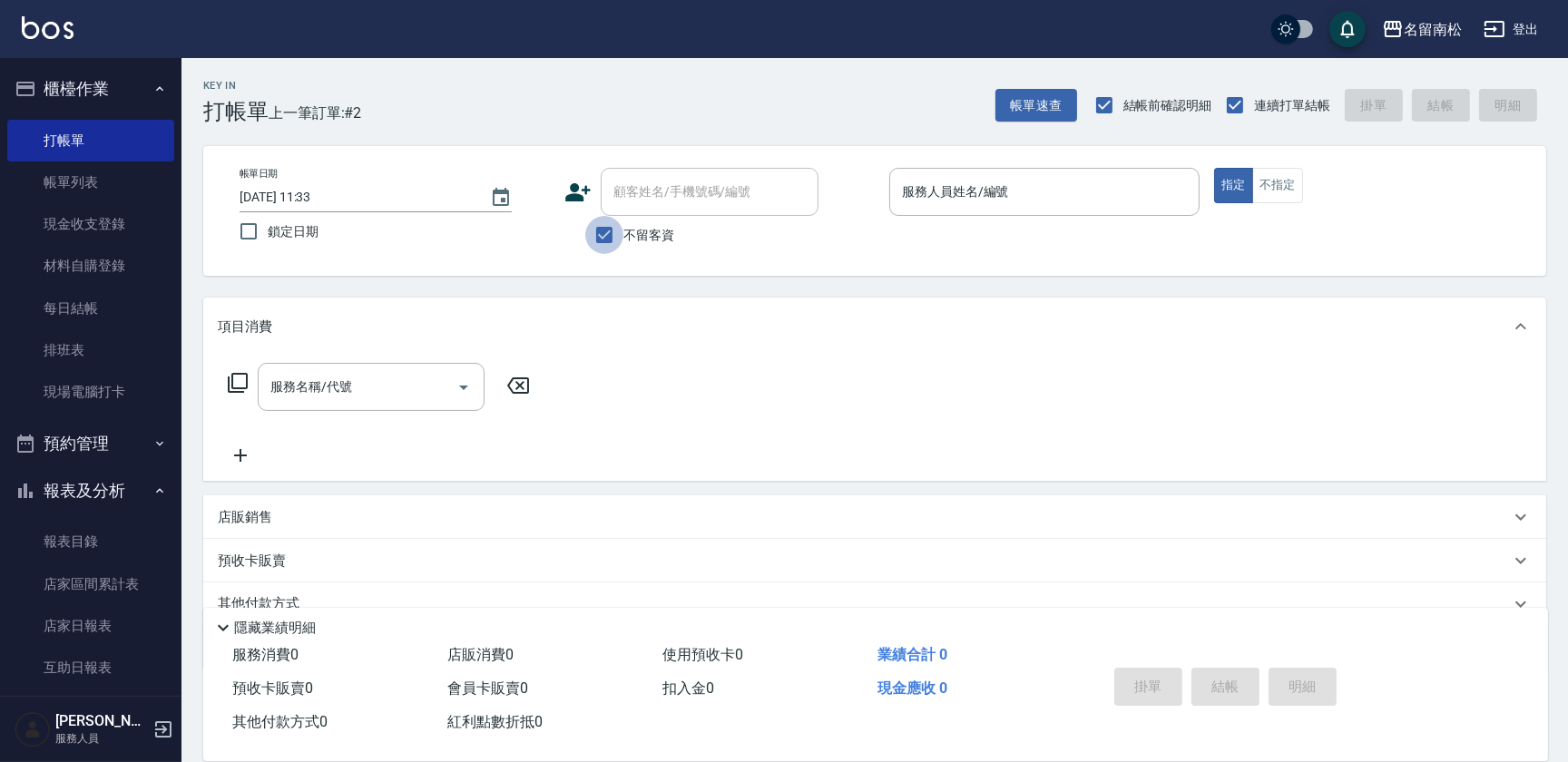
click at [598, 231] on input "不留客資" at bounding box center [604, 235] width 38 height 38
checkbox input "false"
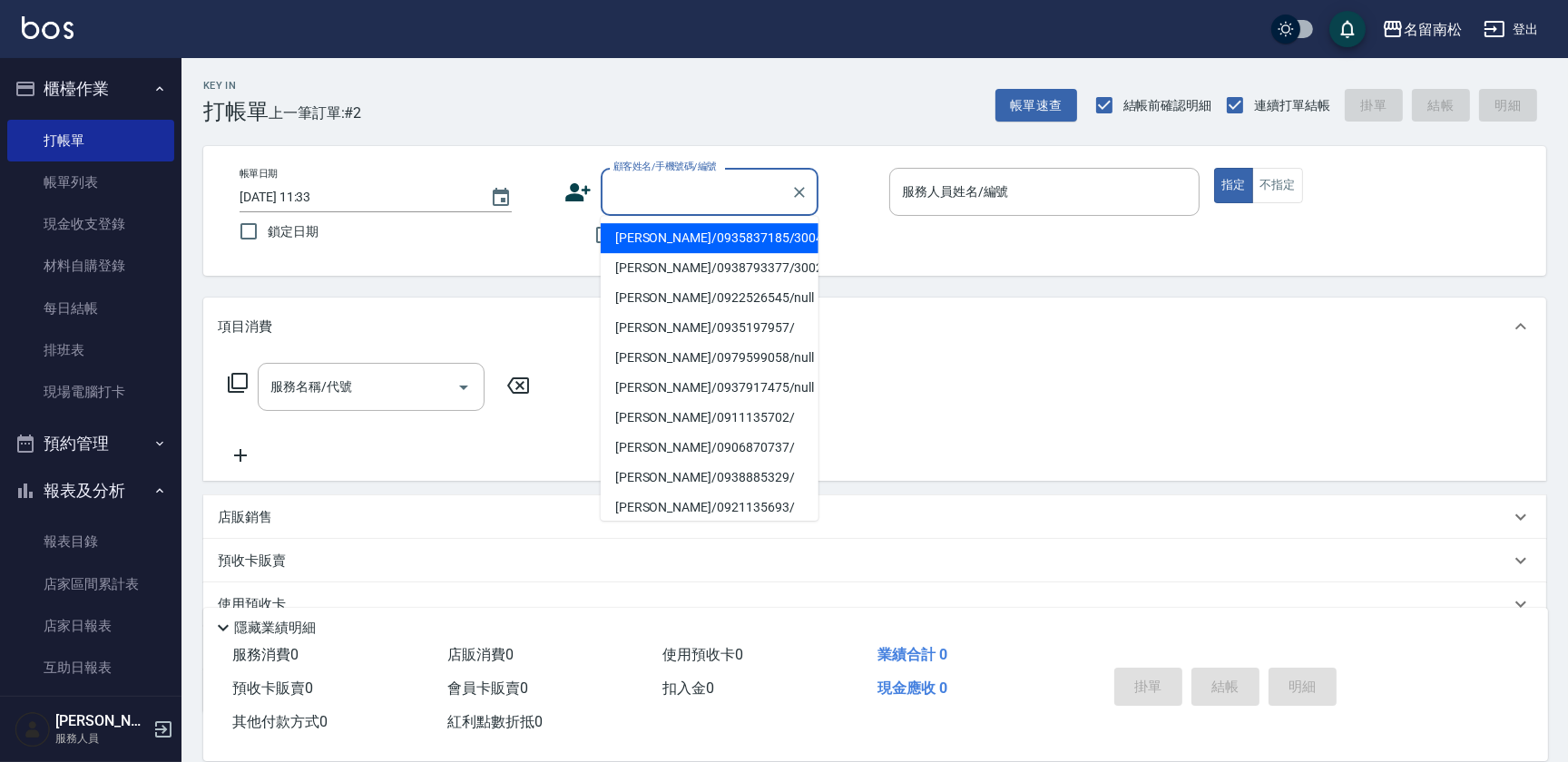
click at [647, 188] on input "顧客姓名/手機號碼/編號" at bounding box center [695, 192] width 174 height 32
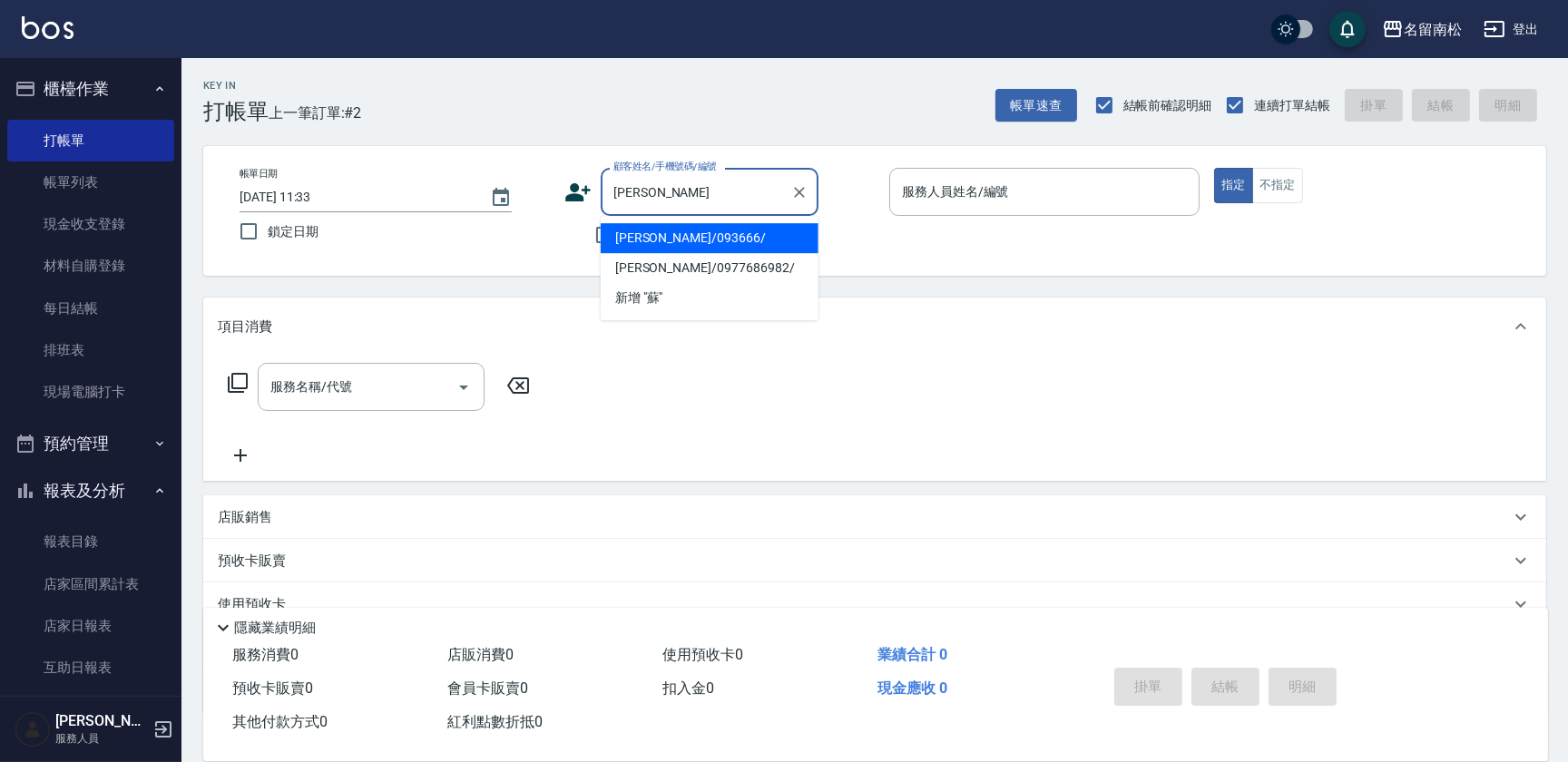
click at [705, 235] on li "[PERSON_NAME]/093666/" at bounding box center [710, 238] width 218 height 30
type input "[PERSON_NAME]/093666/"
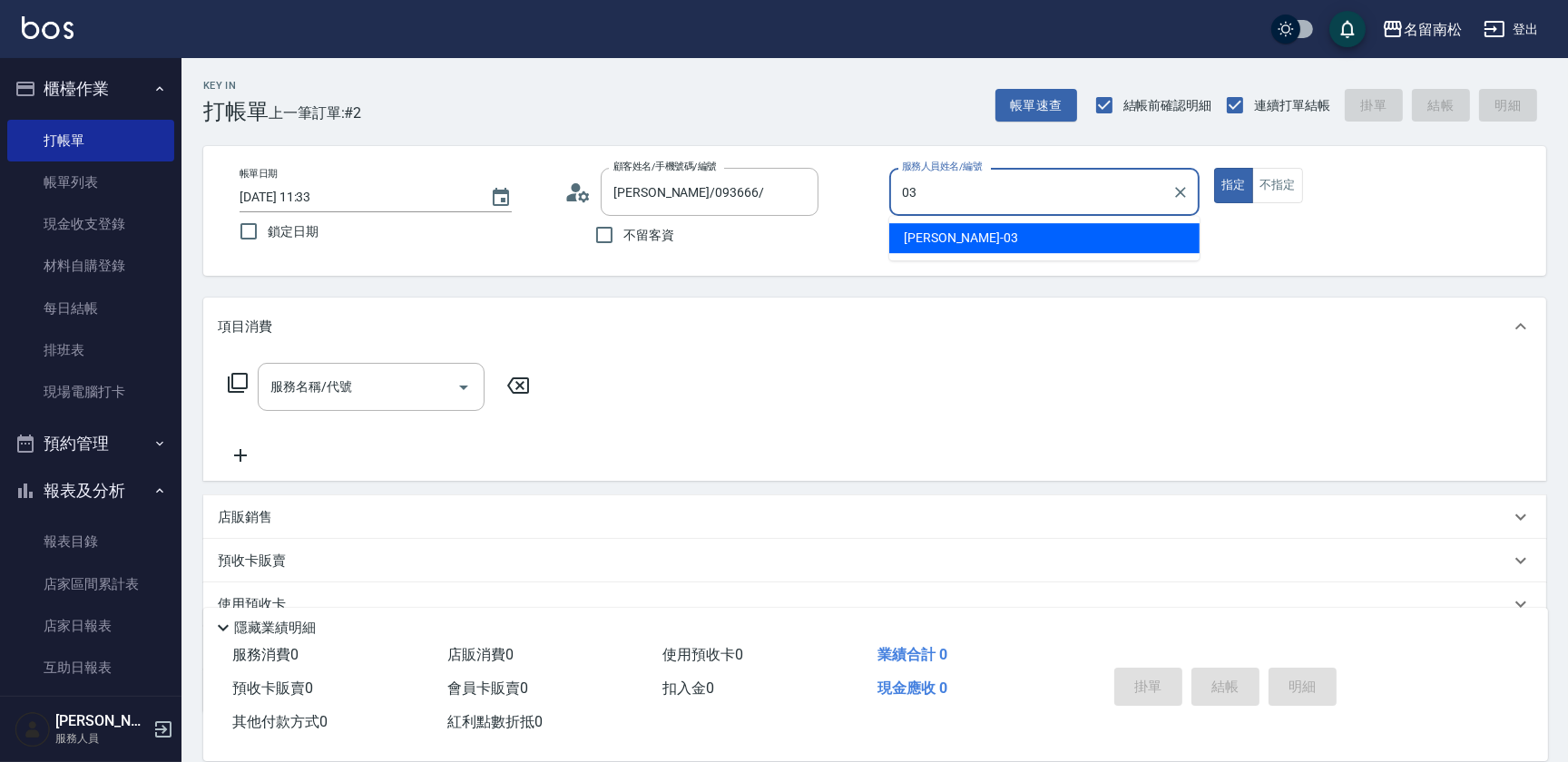
type input "[PERSON_NAME]-03"
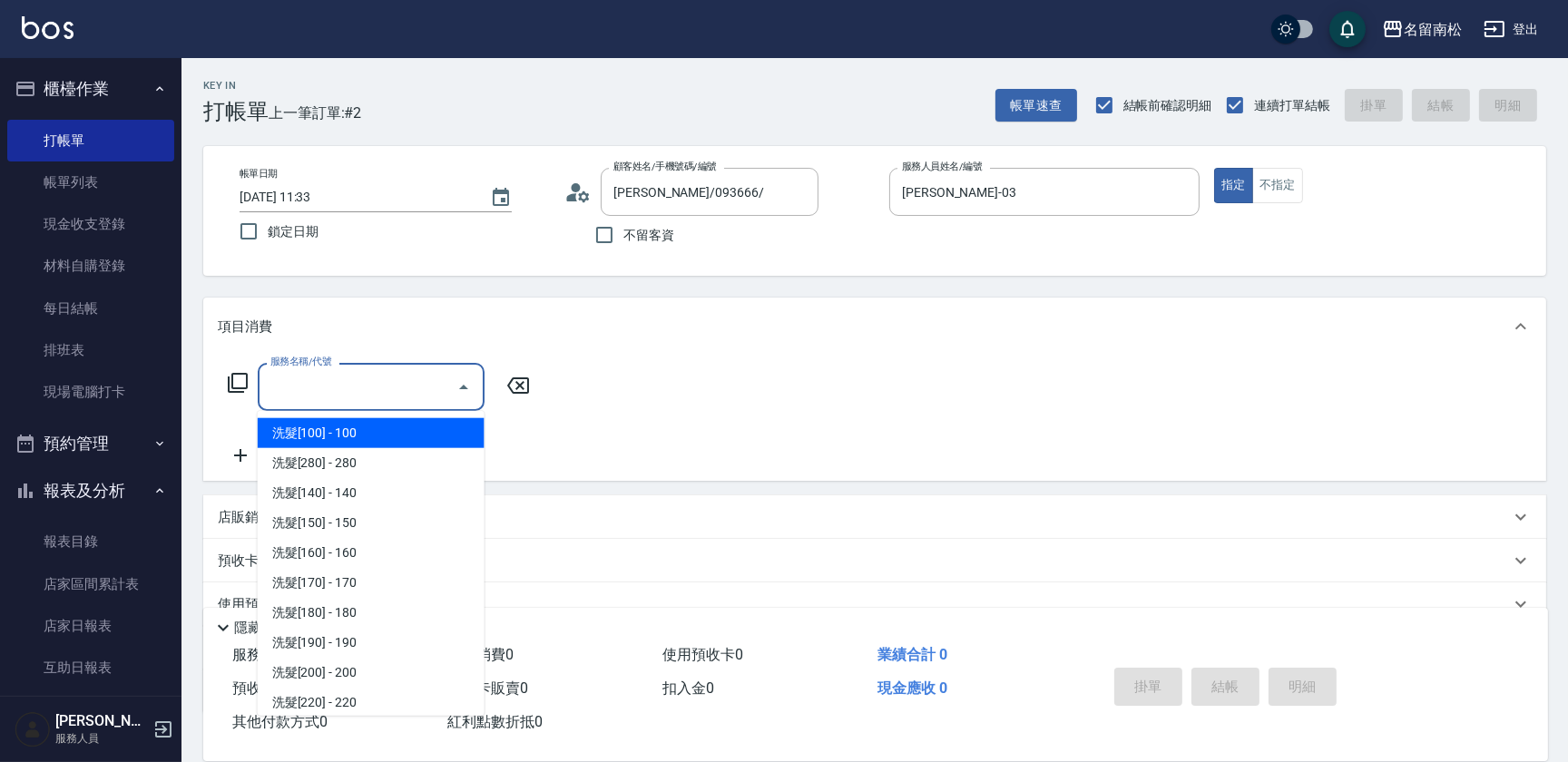
click at [361, 402] on input "服務名稱/代號" at bounding box center [357, 387] width 184 height 32
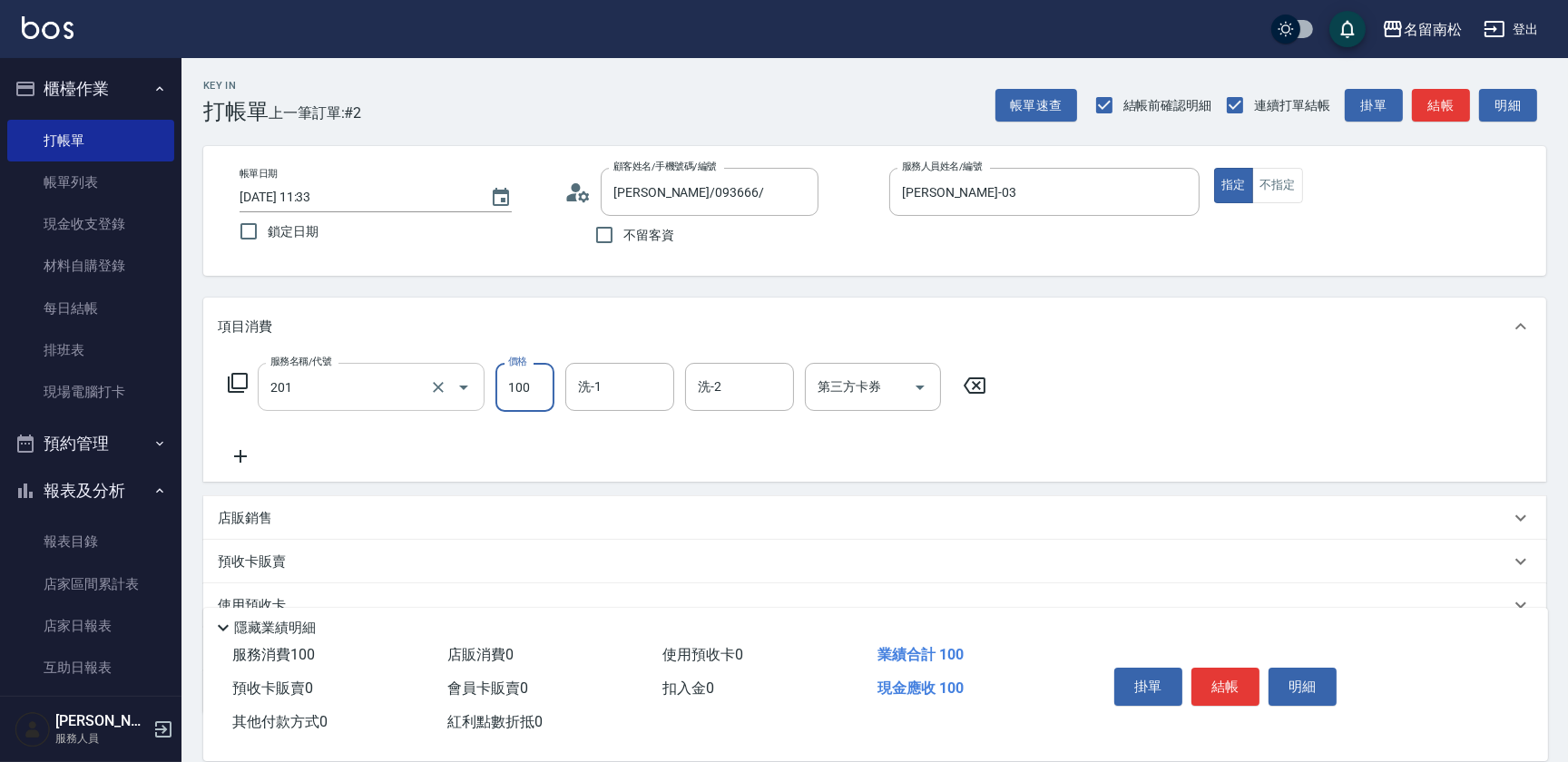
type input "洗髮[100](201)"
type input "[PERSON_NAME]-03"
click at [236, 459] on icon at bounding box center [240, 456] width 45 height 22
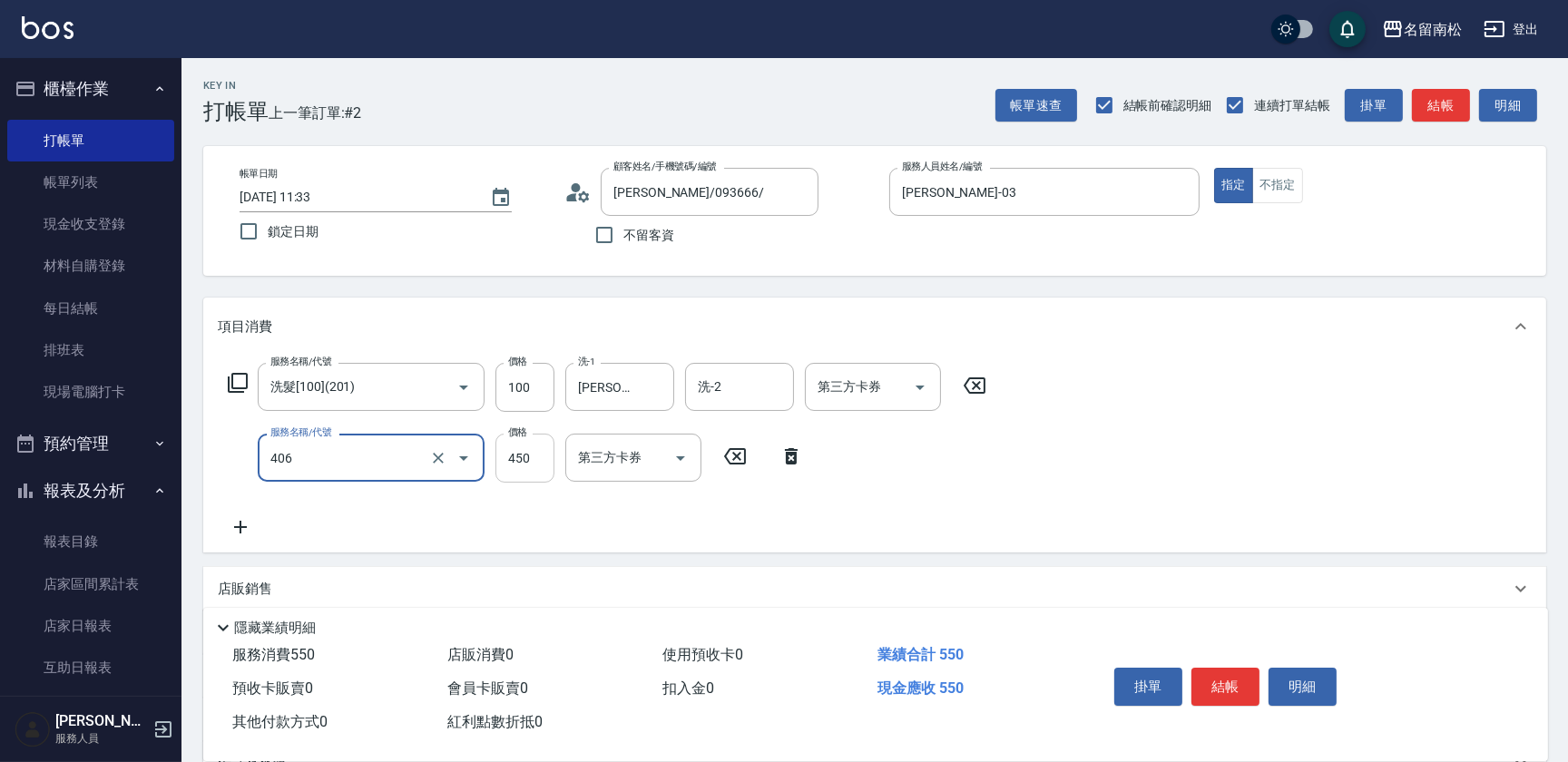
type input "剪髮(450)(406)"
click at [516, 477] on input "450" at bounding box center [525, 458] width 59 height 49
type input "480"
click at [1200, 678] on button "結帳" at bounding box center [1226, 687] width 68 height 38
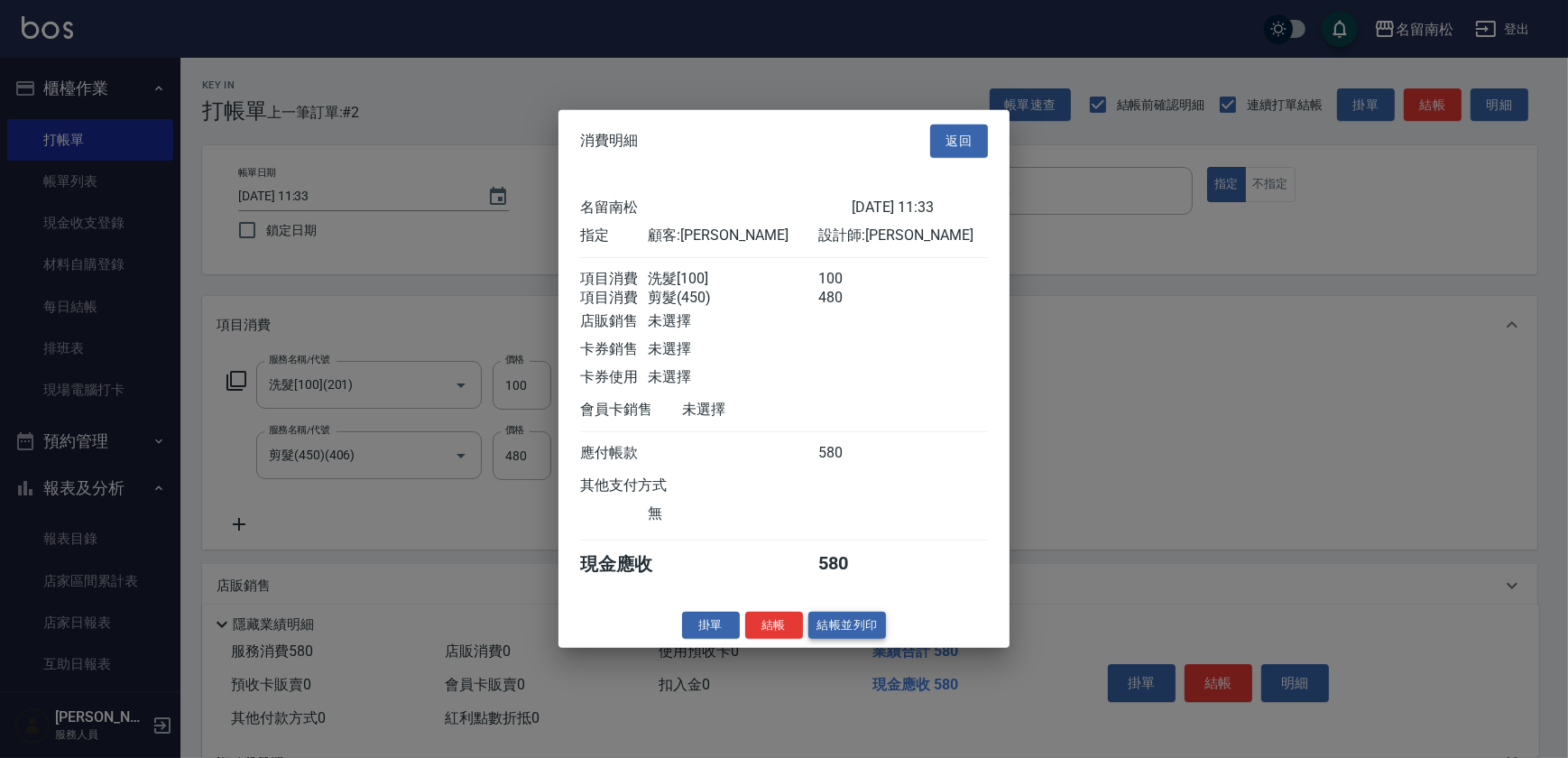
click at [880, 639] on button "結帳並列印" at bounding box center [848, 625] width 79 height 28
